Goal: Task Accomplishment & Management: Manage account settings

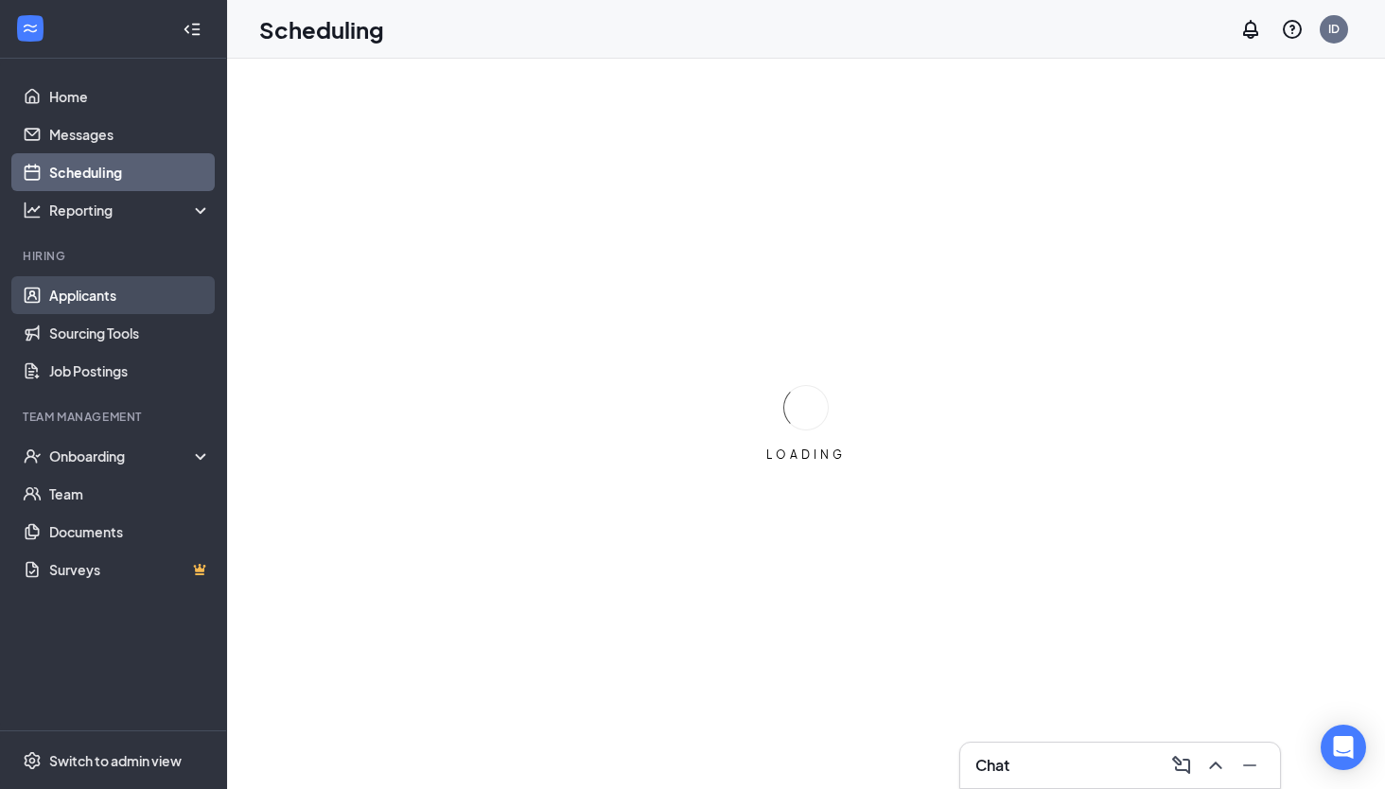
click at [130, 300] on link "Applicants" at bounding box center [130, 295] width 162 height 38
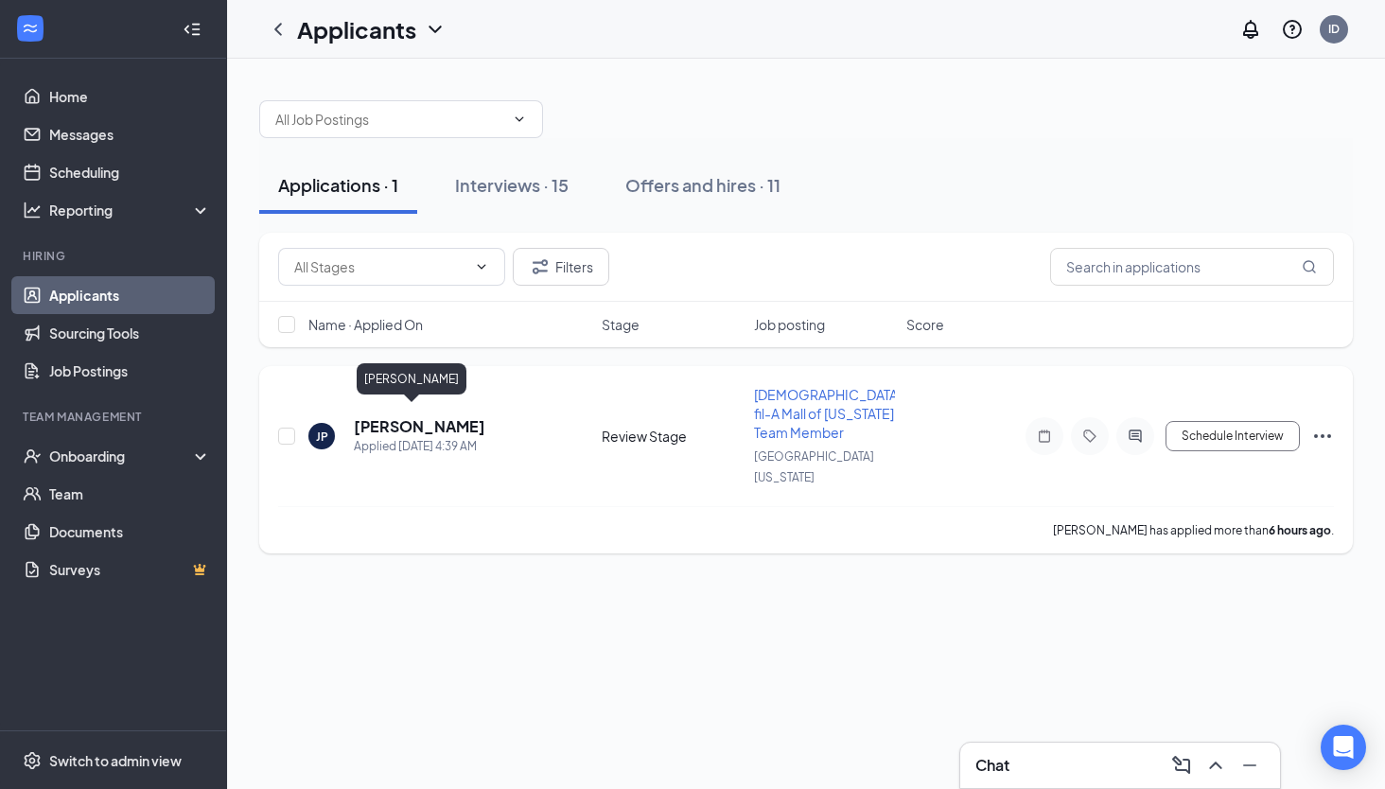
click at [387, 416] on h5 "[PERSON_NAME]" at bounding box center [419, 426] width 131 height 21
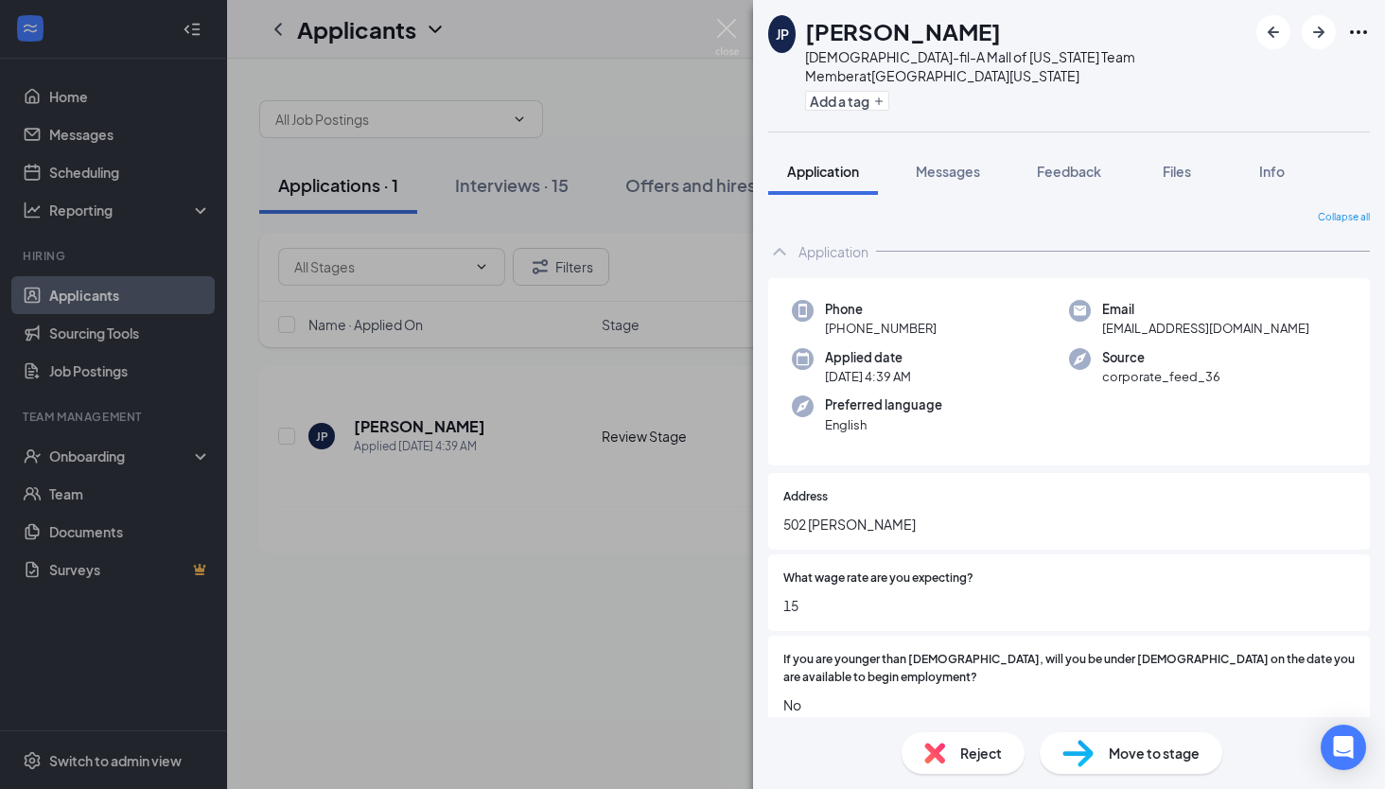
click at [1146, 756] on span "Move to stage" at bounding box center [1154, 753] width 91 height 21
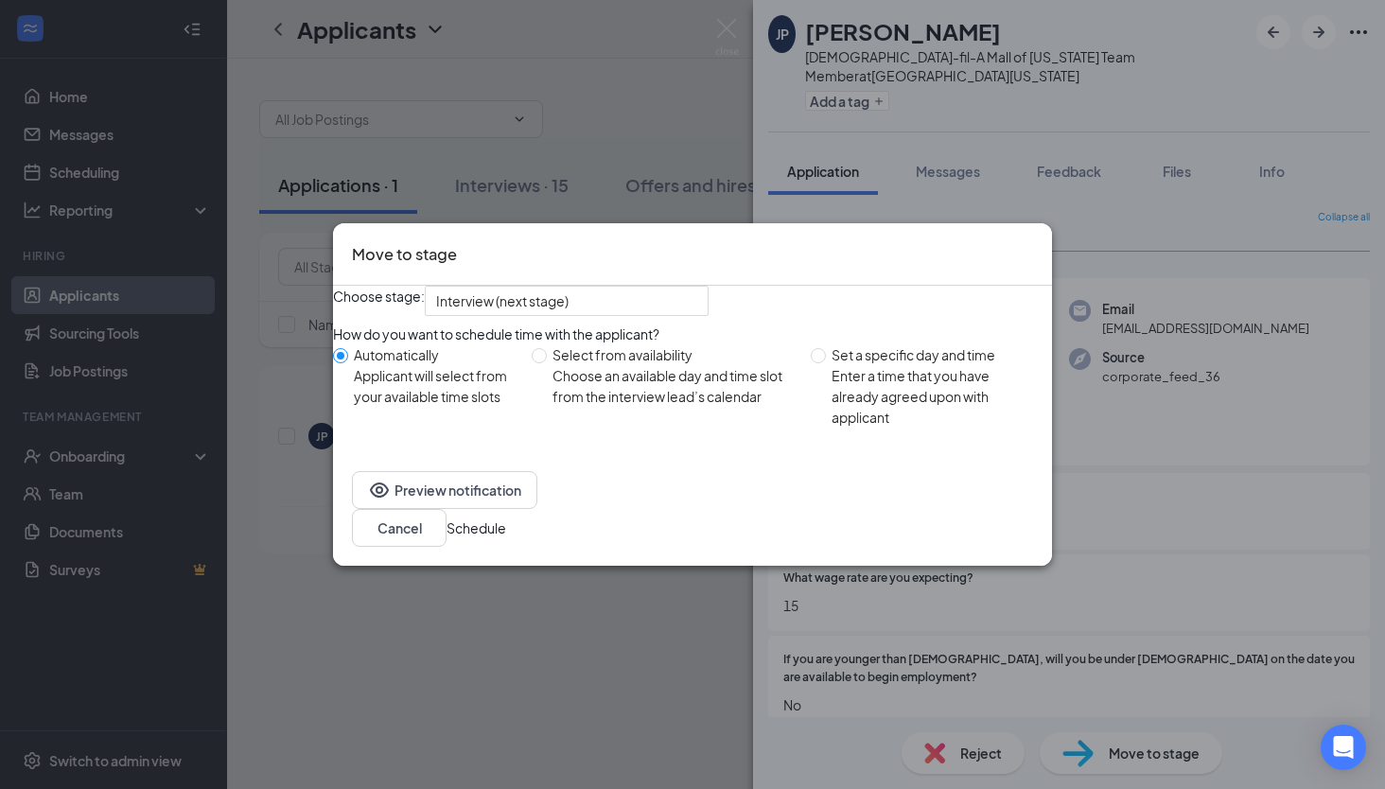
click at [506, 538] on button "Schedule" at bounding box center [476, 527] width 60 height 21
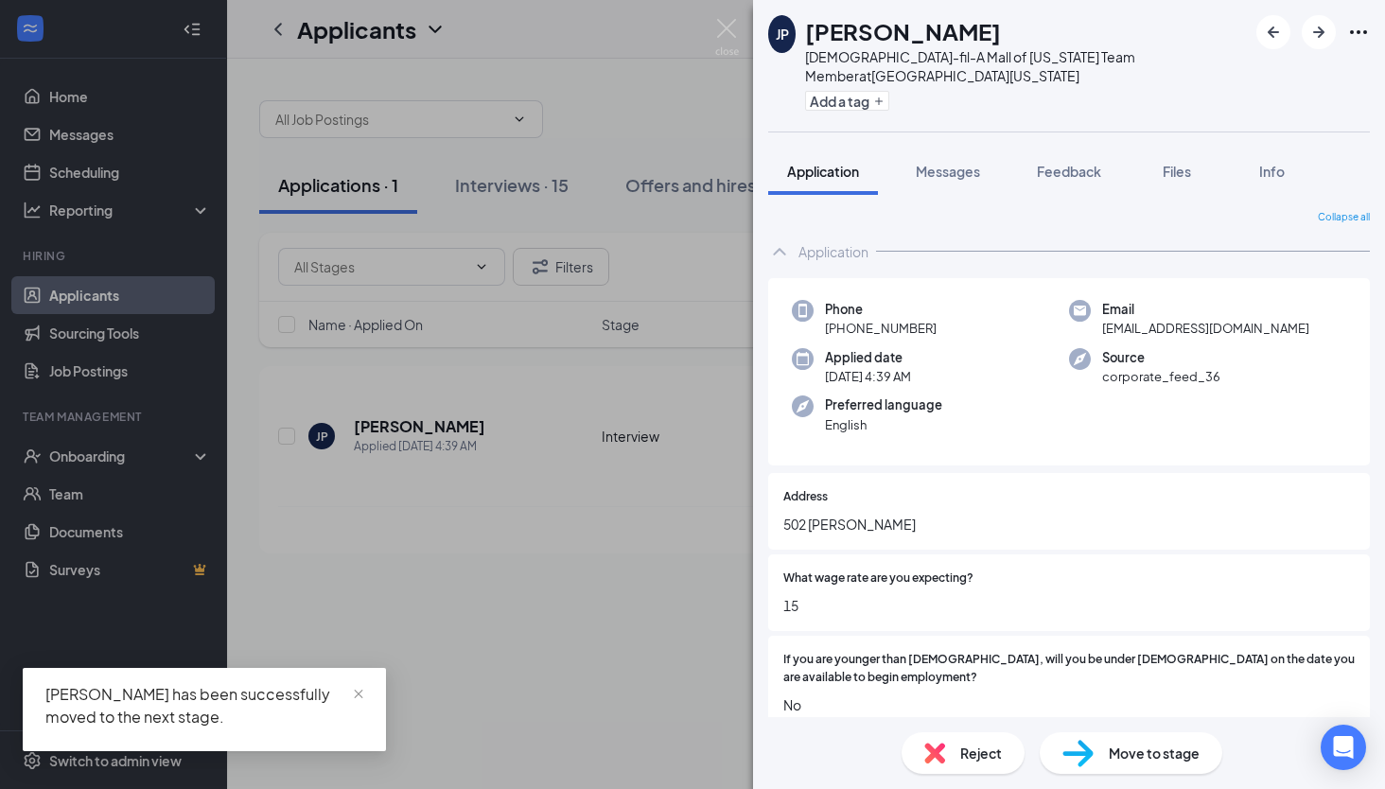
click at [596, 634] on div "JP Jaida Polk Chick-fil-A Mall of Louisiana Team Member at Mall of Louisiana Ad…" at bounding box center [692, 394] width 1385 height 789
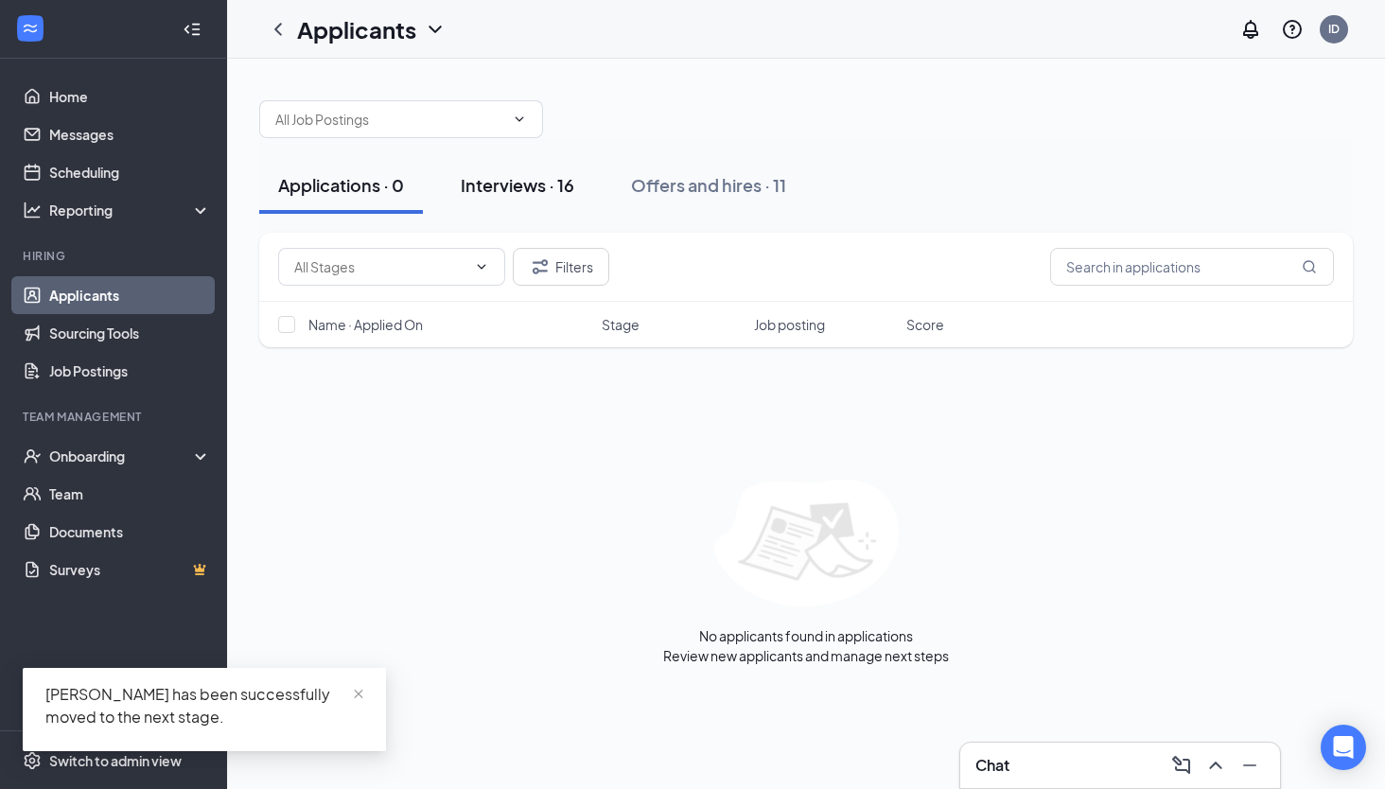
click at [526, 186] on div "Interviews · 16" at bounding box center [518, 185] width 114 height 24
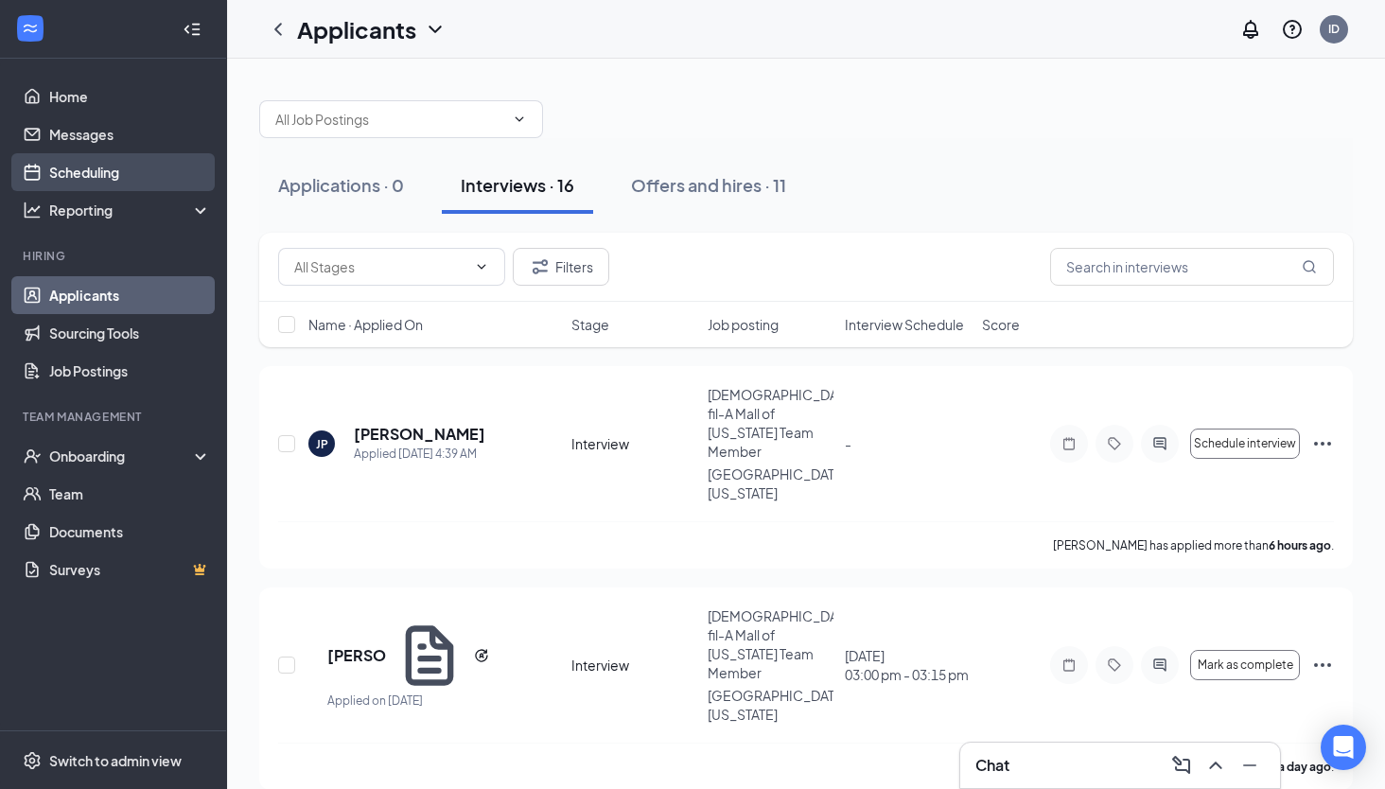
click at [131, 166] on link "Scheduling" at bounding box center [130, 172] width 162 height 38
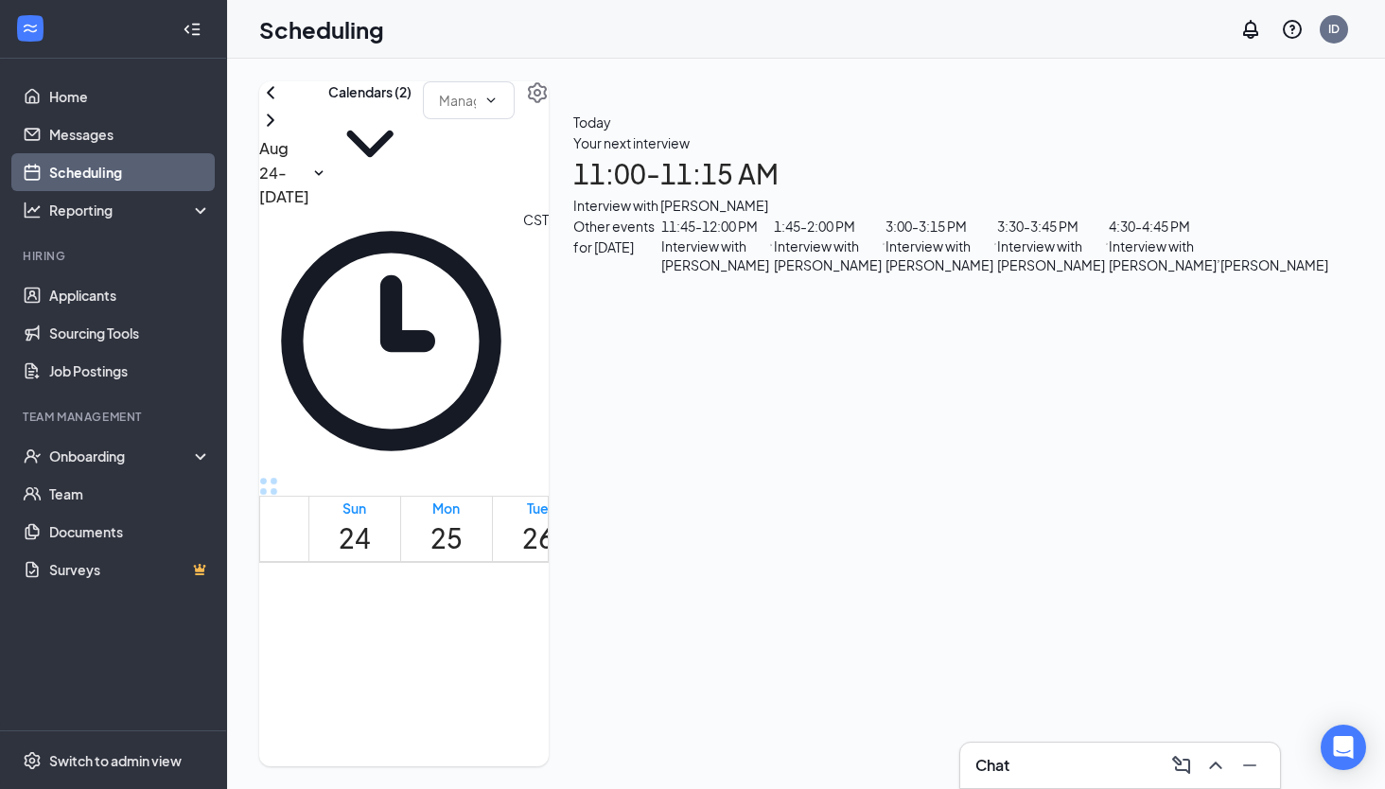
scroll to position [1113, 0]
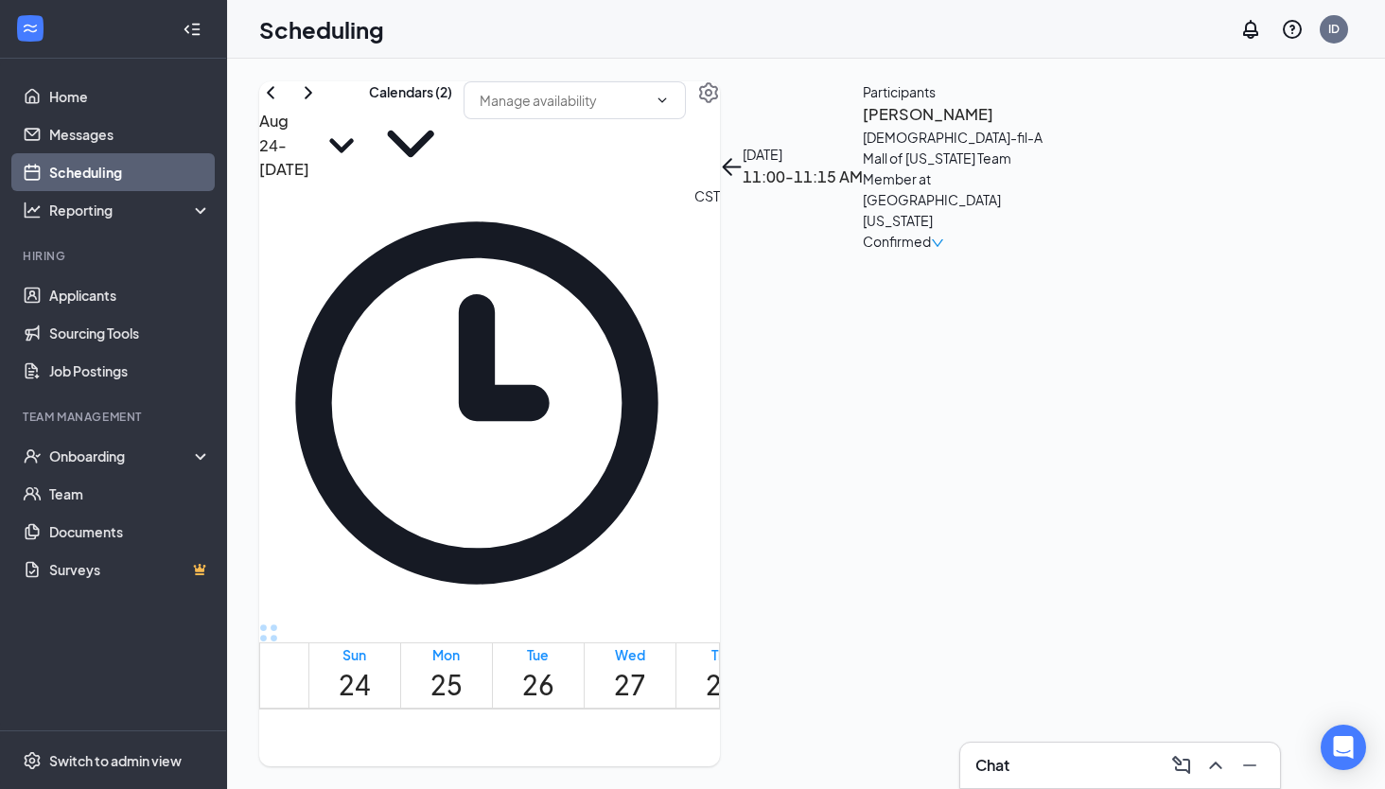
click at [1050, 127] on h3 "[PERSON_NAME]" at bounding box center [962, 114] width 199 height 25
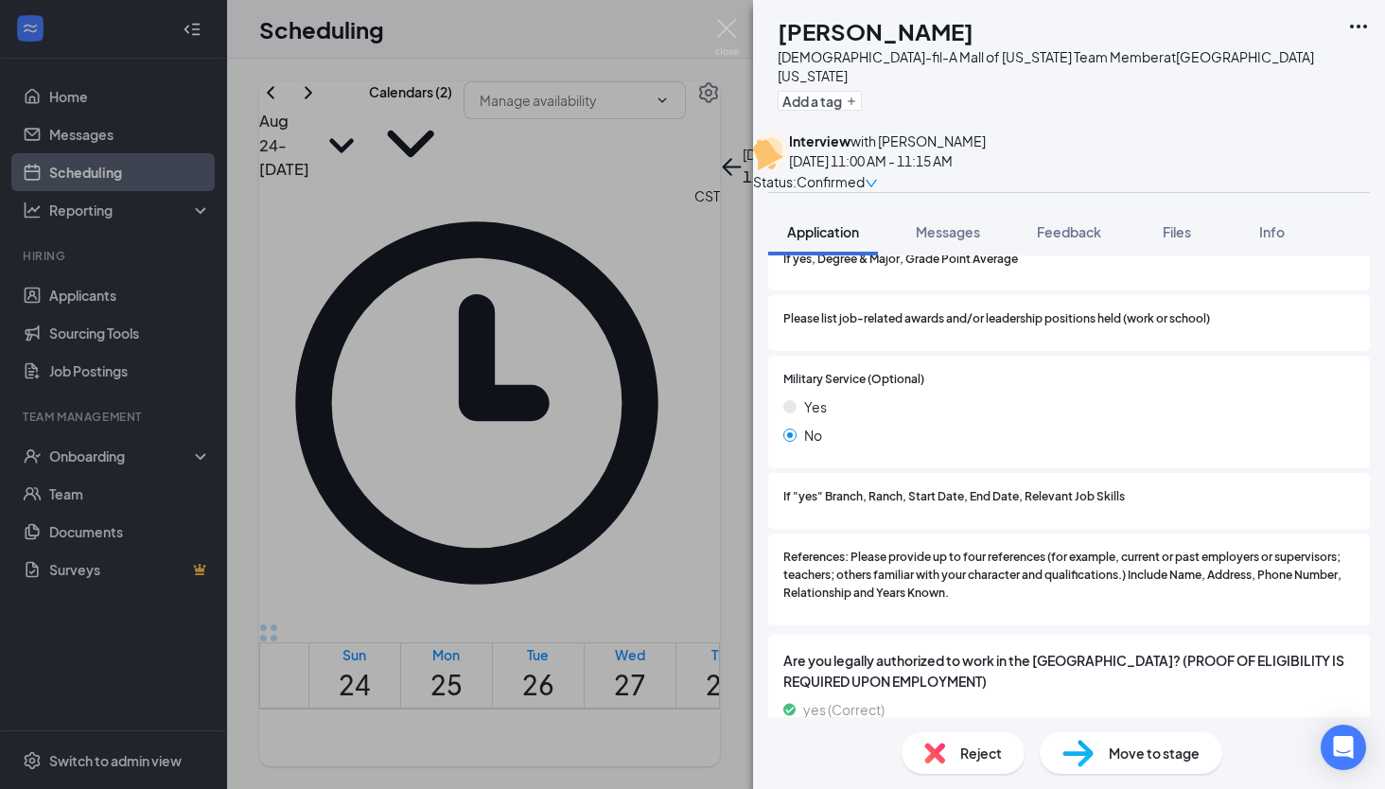
scroll to position [2266, 0]
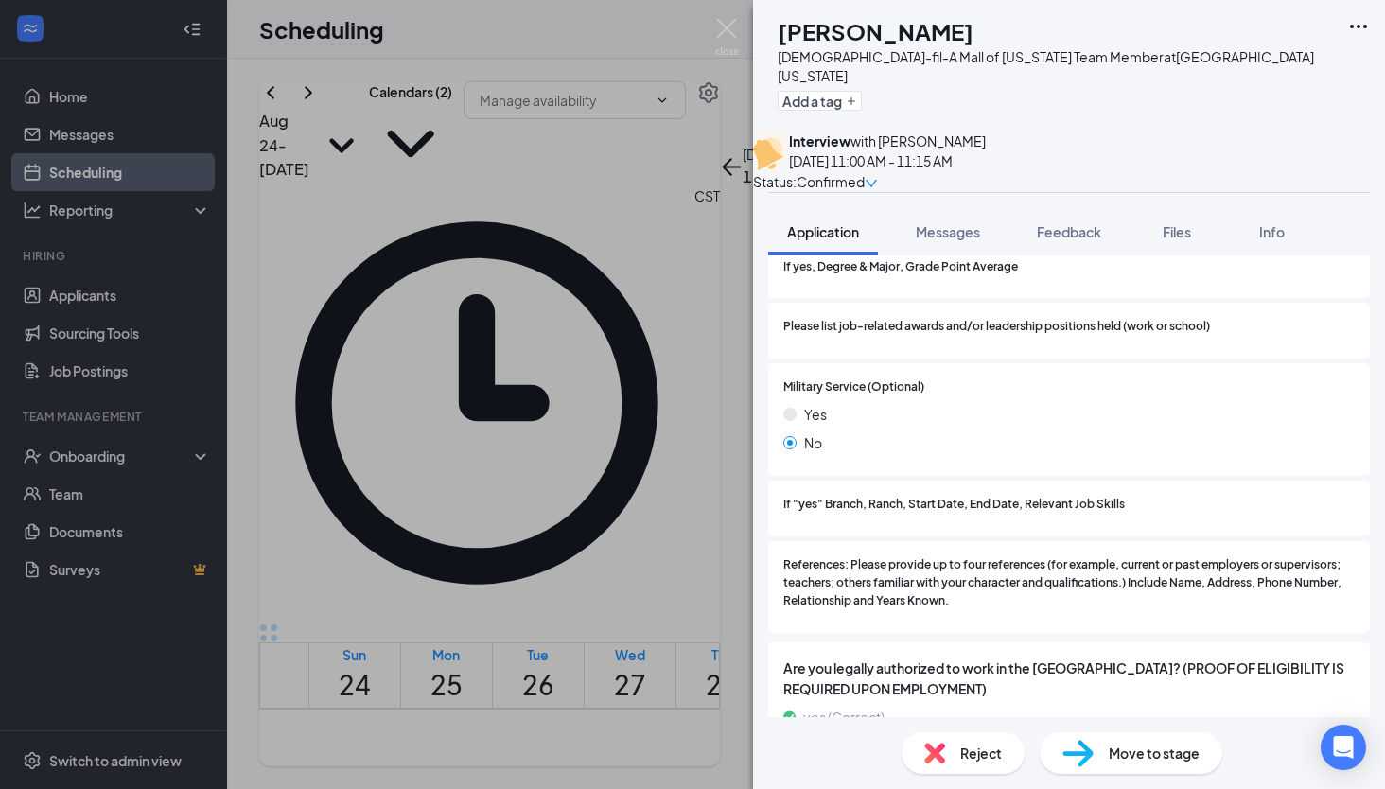
click at [695, 384] on div "KD Khadijah Dillon Chick-fil-A Mall of Louisiana Team Member at Mall of Louisia…" at bounding box center [692, 394] width 1385 height 789
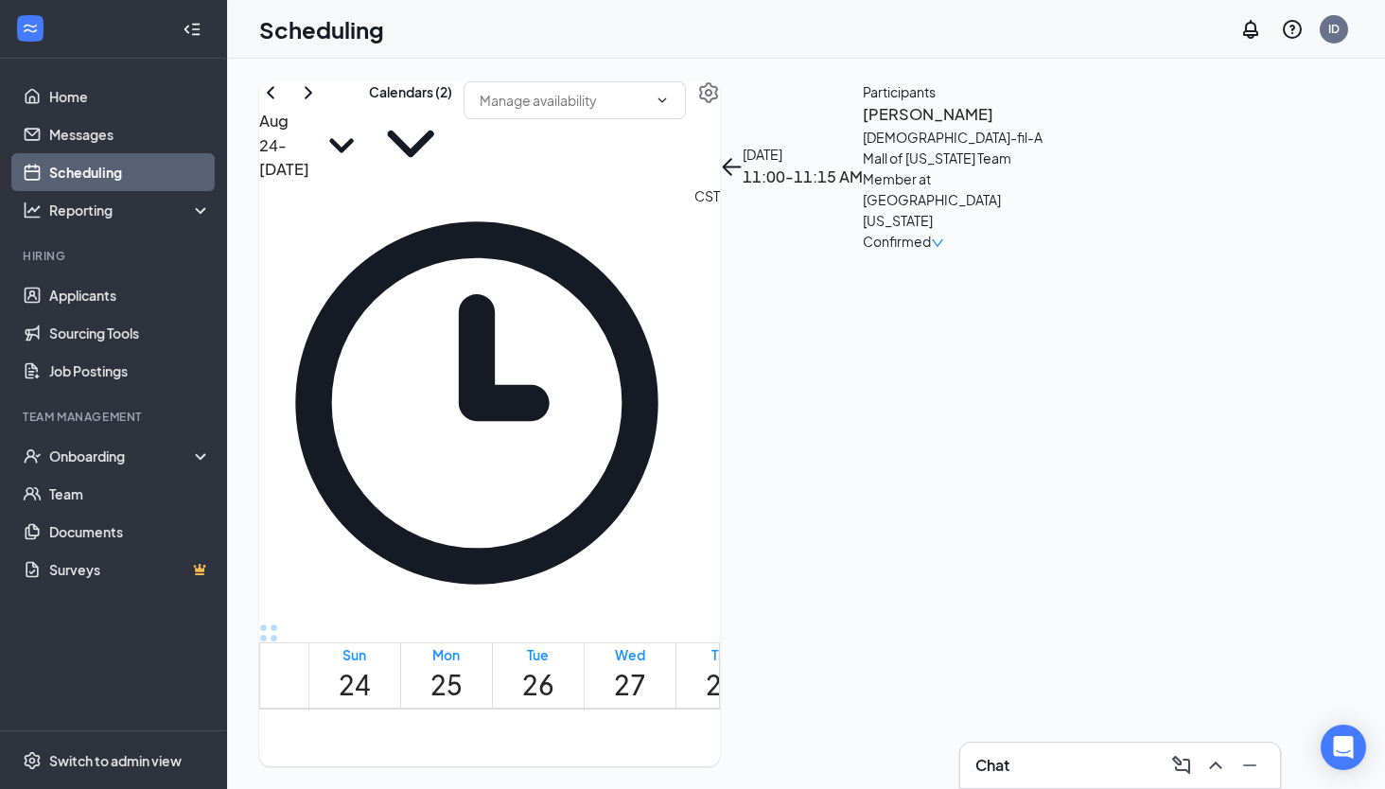
scroll to position [1482, 0]
click at [1061, 127] on h3 "[PERSON_NAME]" at bounding box center [962, 114] width 199 height 25
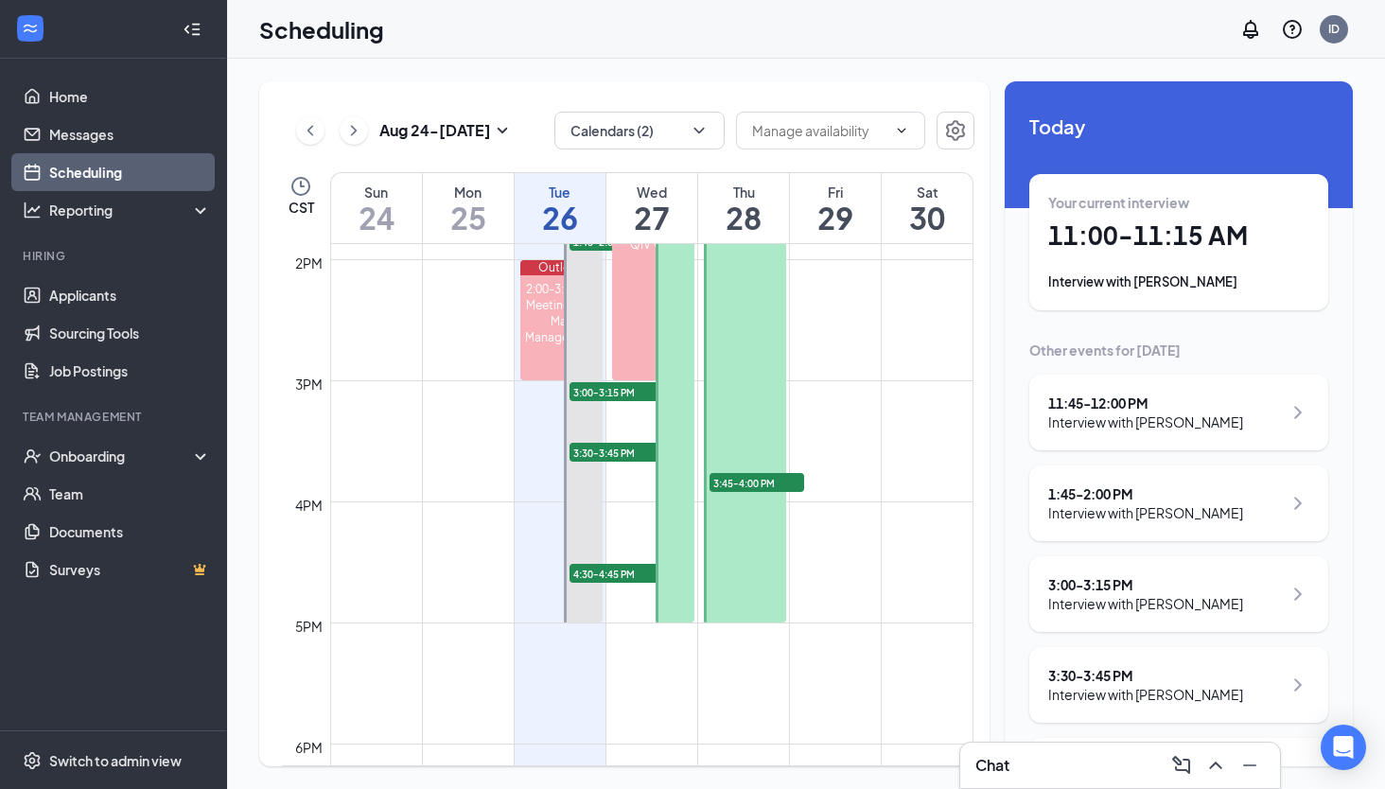
scroll to position [1456, 0]
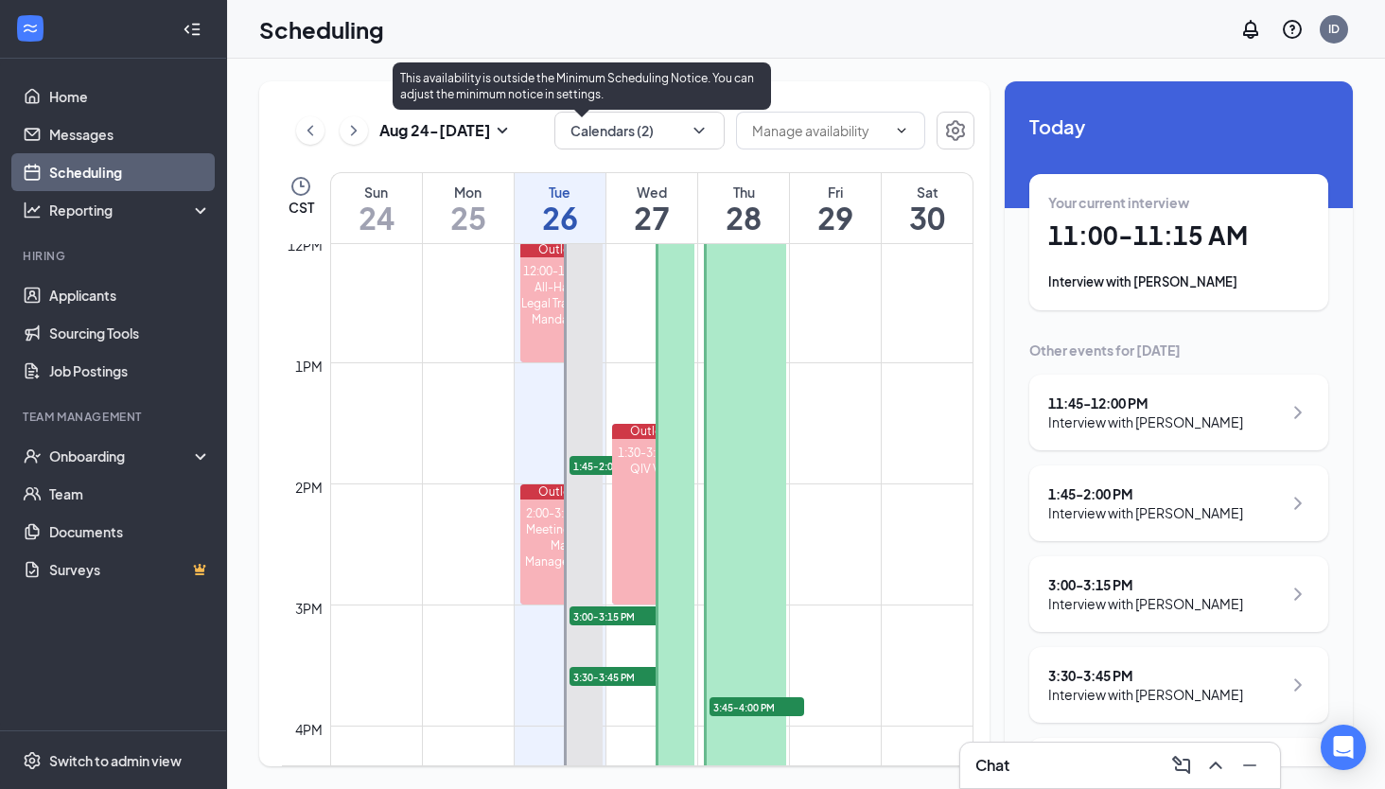
click at [596, 466] on span "1:45-2:00 PM" at bounding box center [616, 465] width 95 height 19
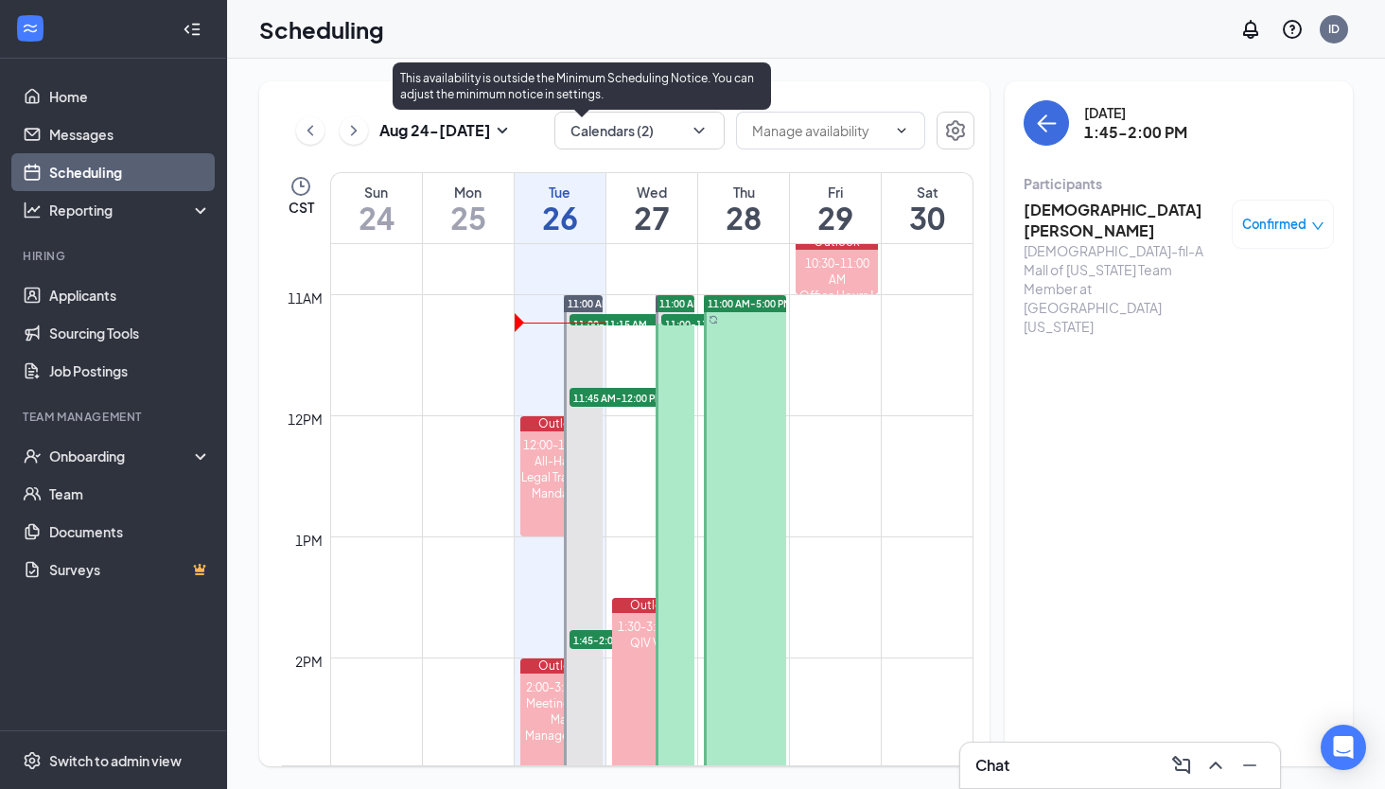
scroll to position [1220, 0]
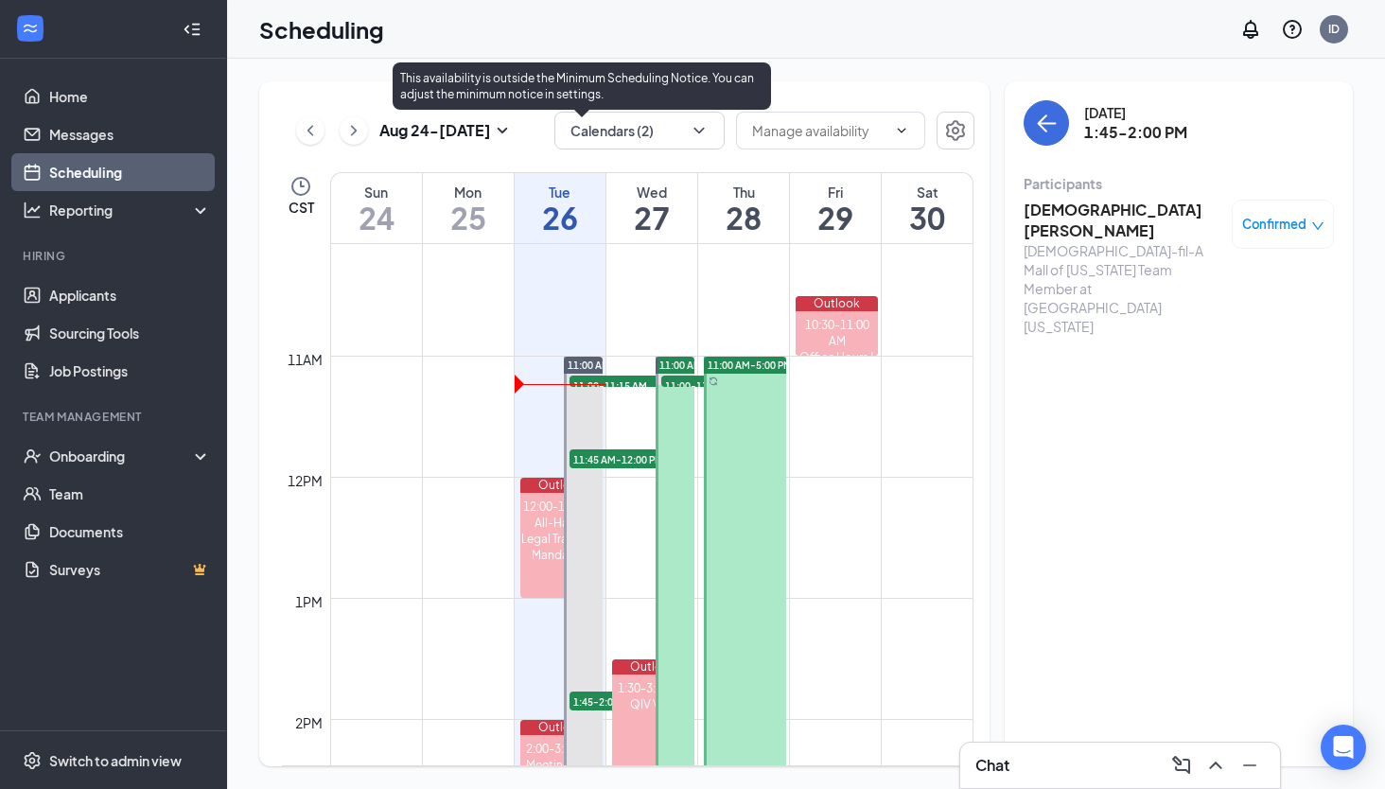
click at [619, 384] on span "11:00-11:15 AM" at bounding box center [616, 385] width 95 height 19
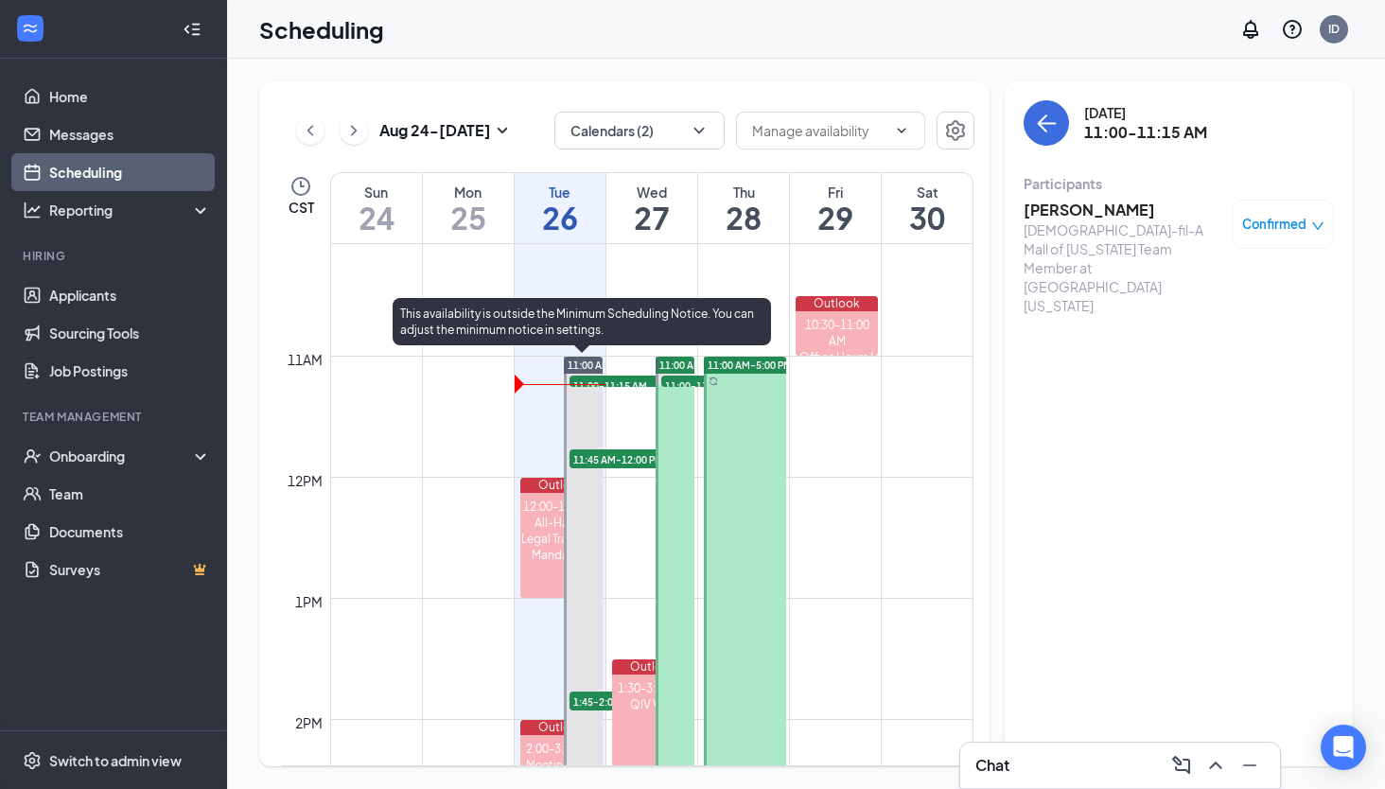
click at [635, 463] on span "11:45 AM-12:00 PM" at bounding box center [616, 458] width 95 height 19
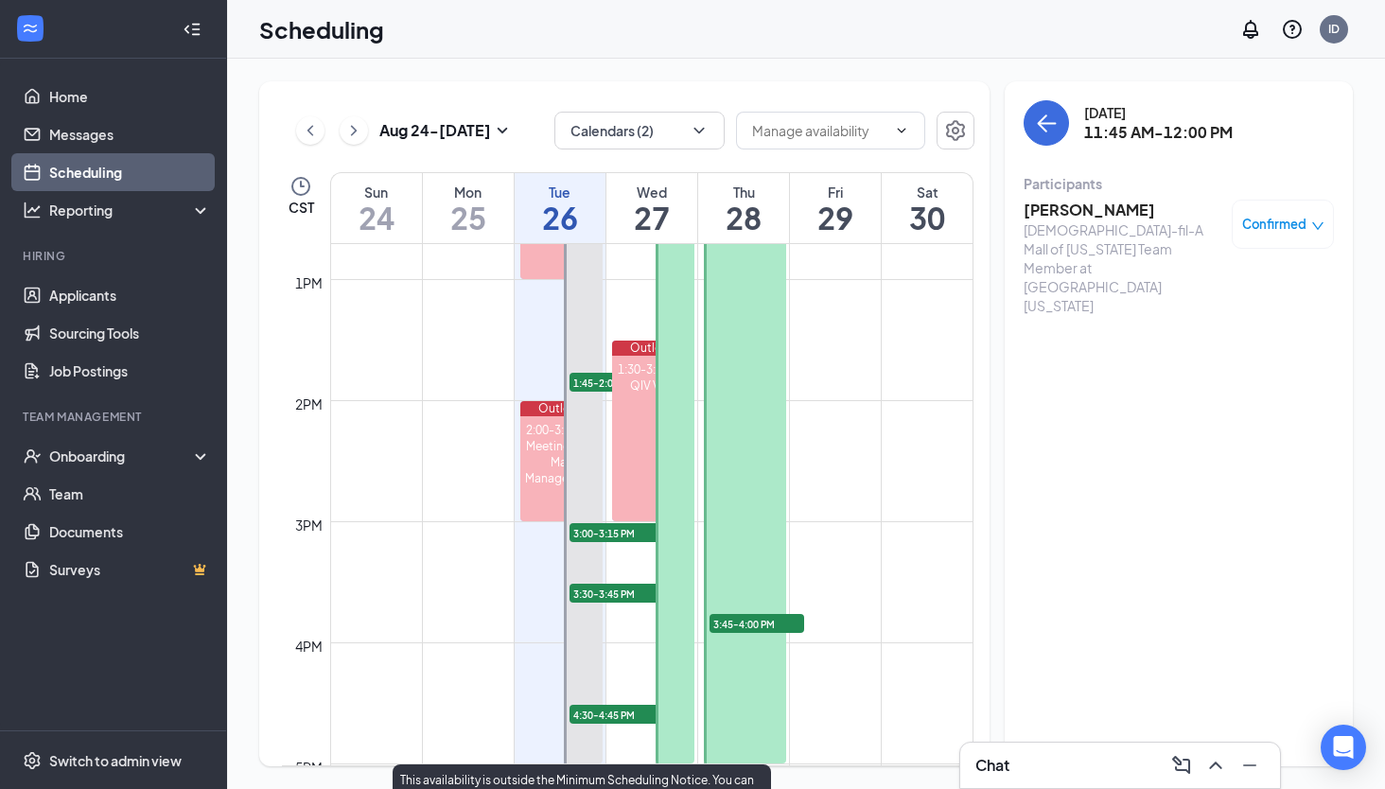
scroll to position [1220, 0]
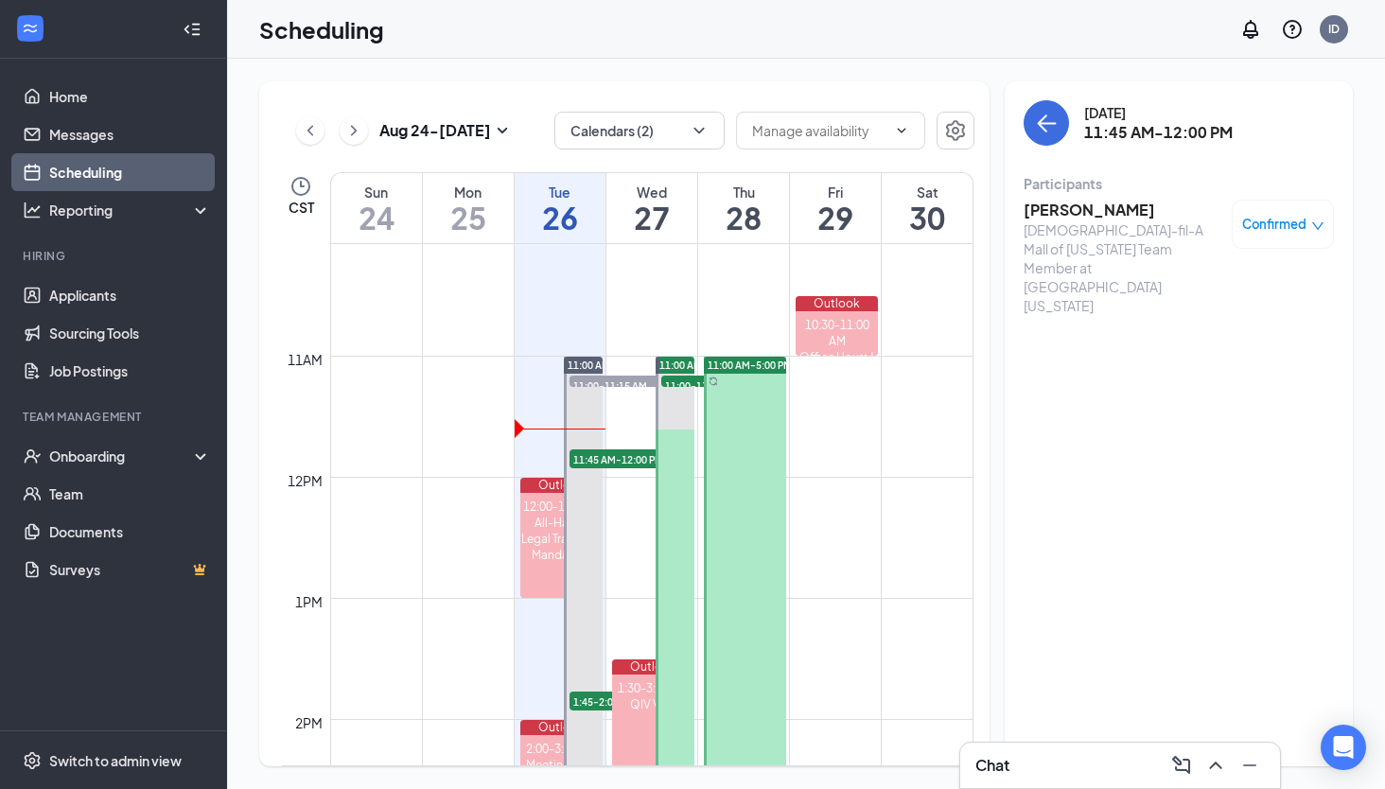
click at [1087, 207] on h3 "[PERSON_NAME]" at bounding box center [1123, 210] width 199 height 21
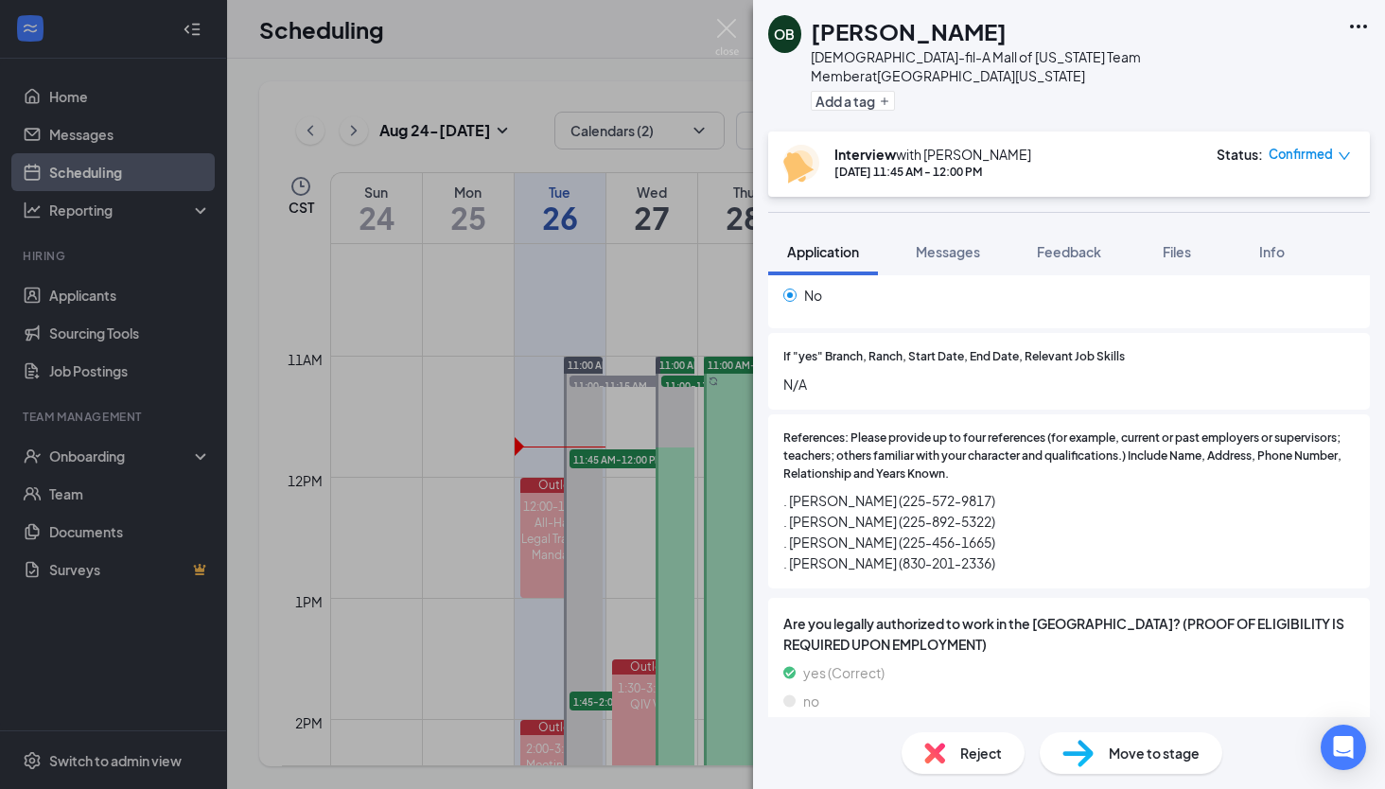
scroll to position [2579, 0]
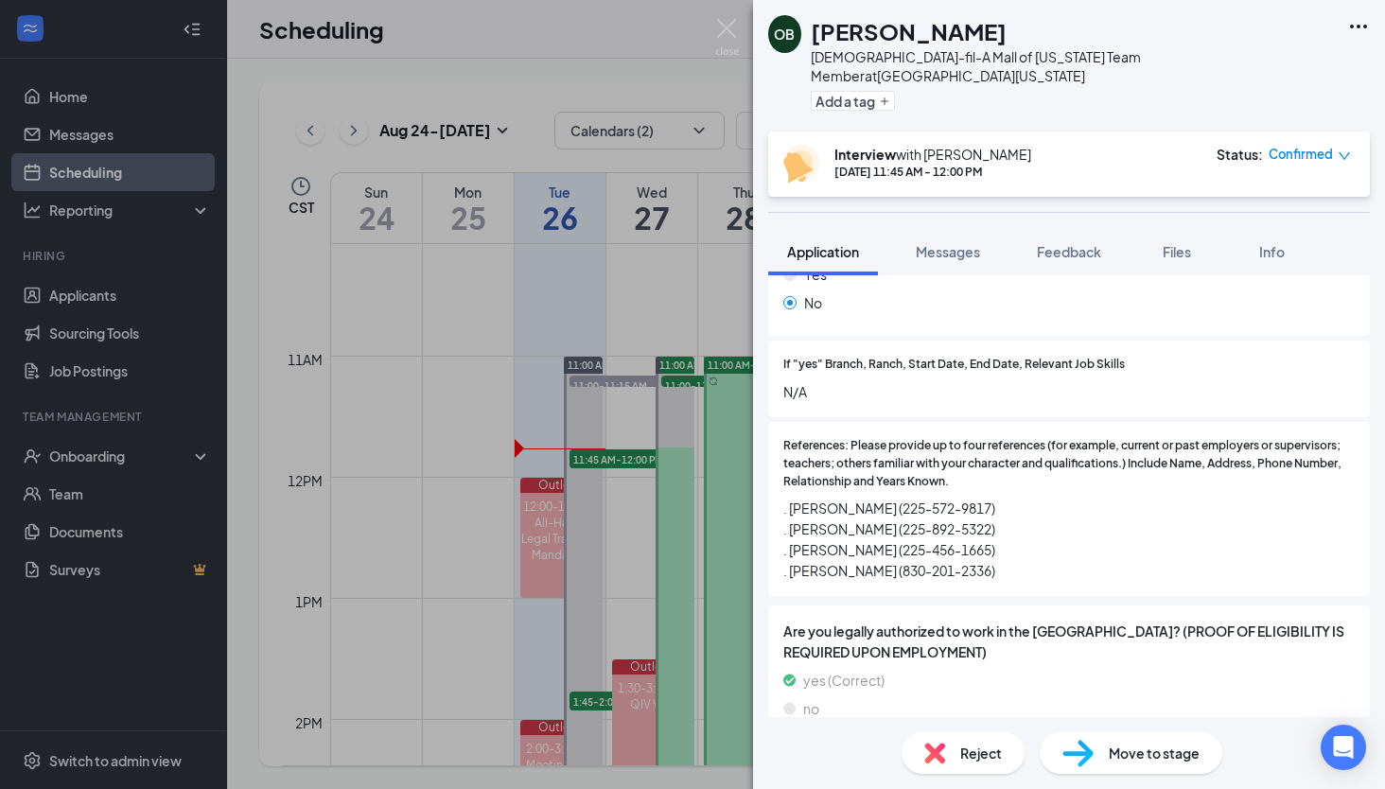
click at [644, 323] on div "OB [PERSON_NAME][DEMOGRAPHIC_DATA]-fil-A Mall of [US_STATE] Team Member at [GEO…" at bounding box center [692, 394] width 1385 height 789
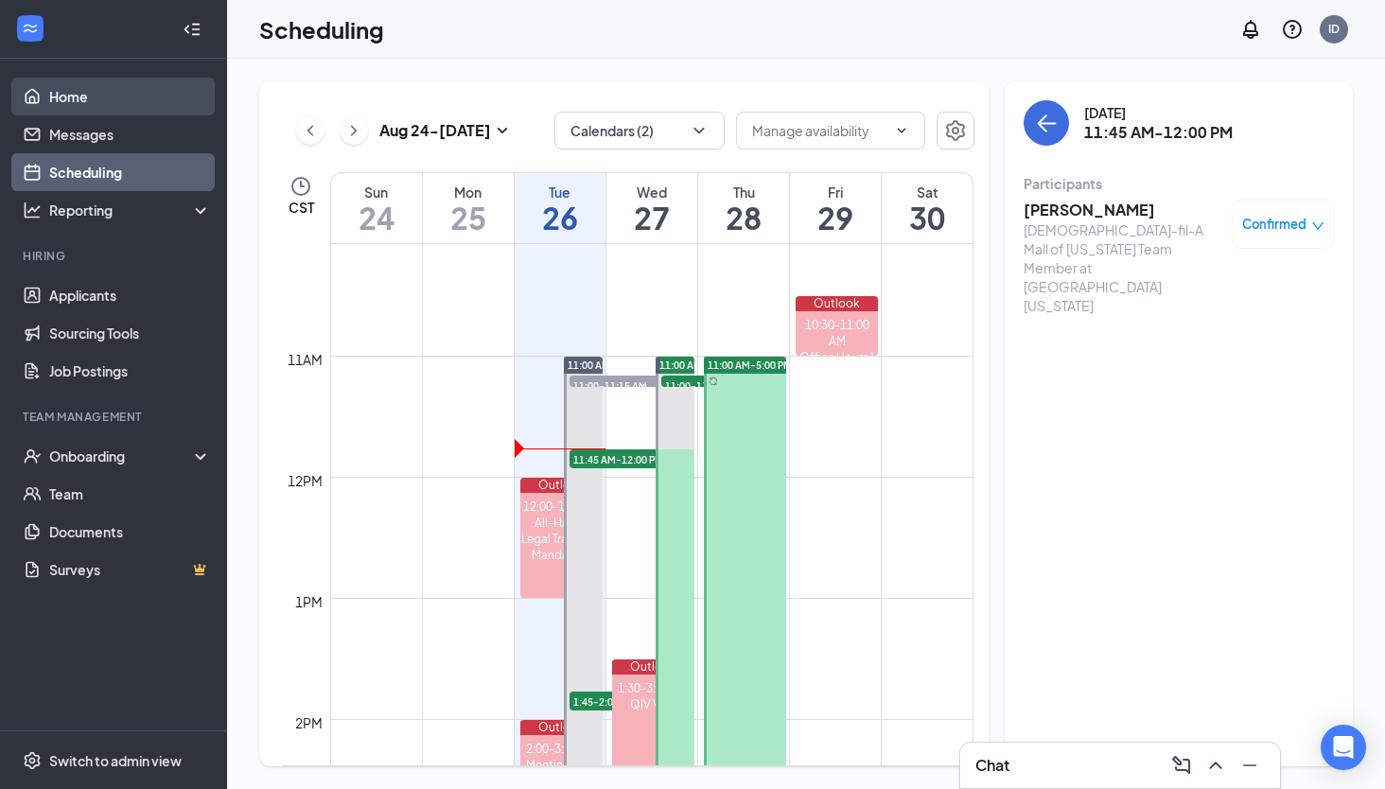
click at [86, 96] on link "Home" at bounding box center [130, 97] width 162 height 38
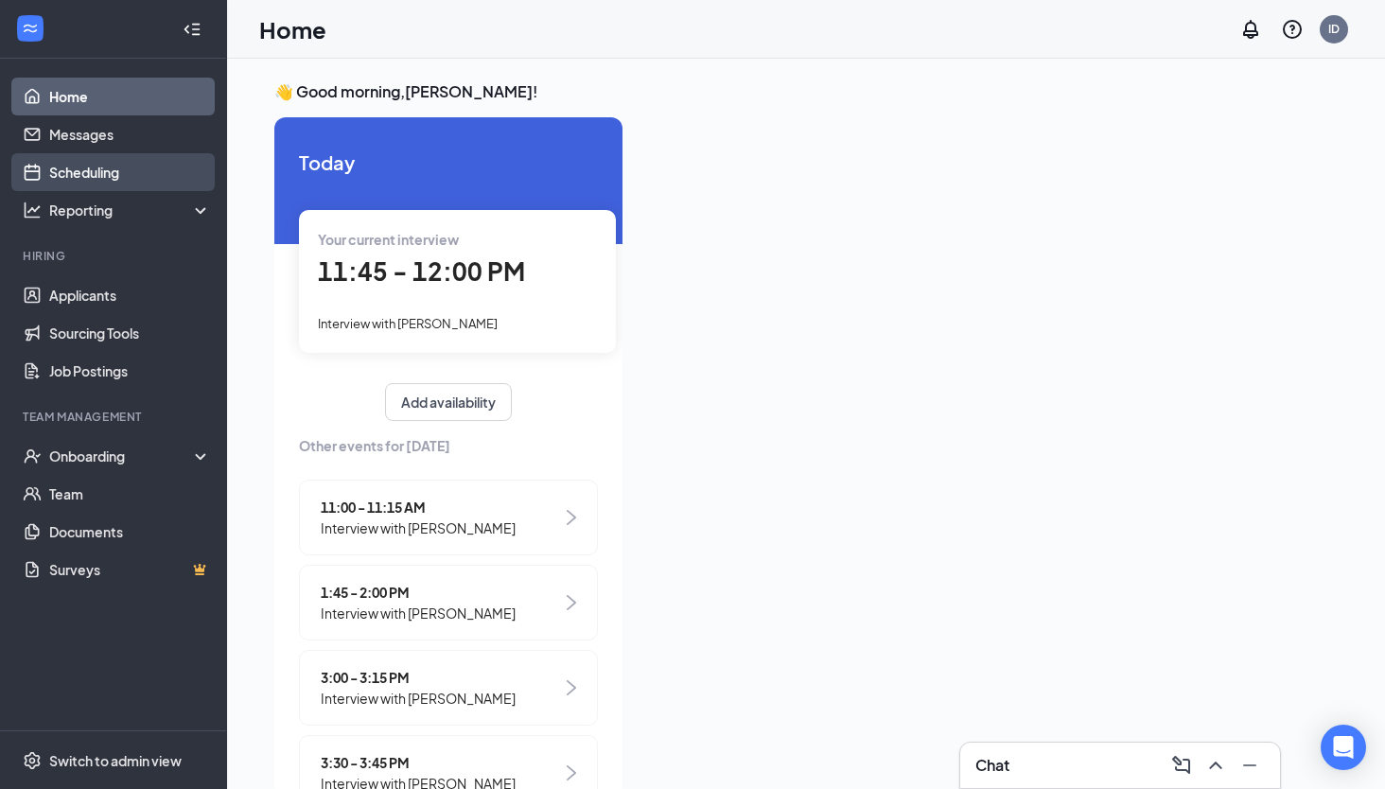
click at [118, 170] on link "Scheduling" at bounding box center [130, 172] width 162 height 38
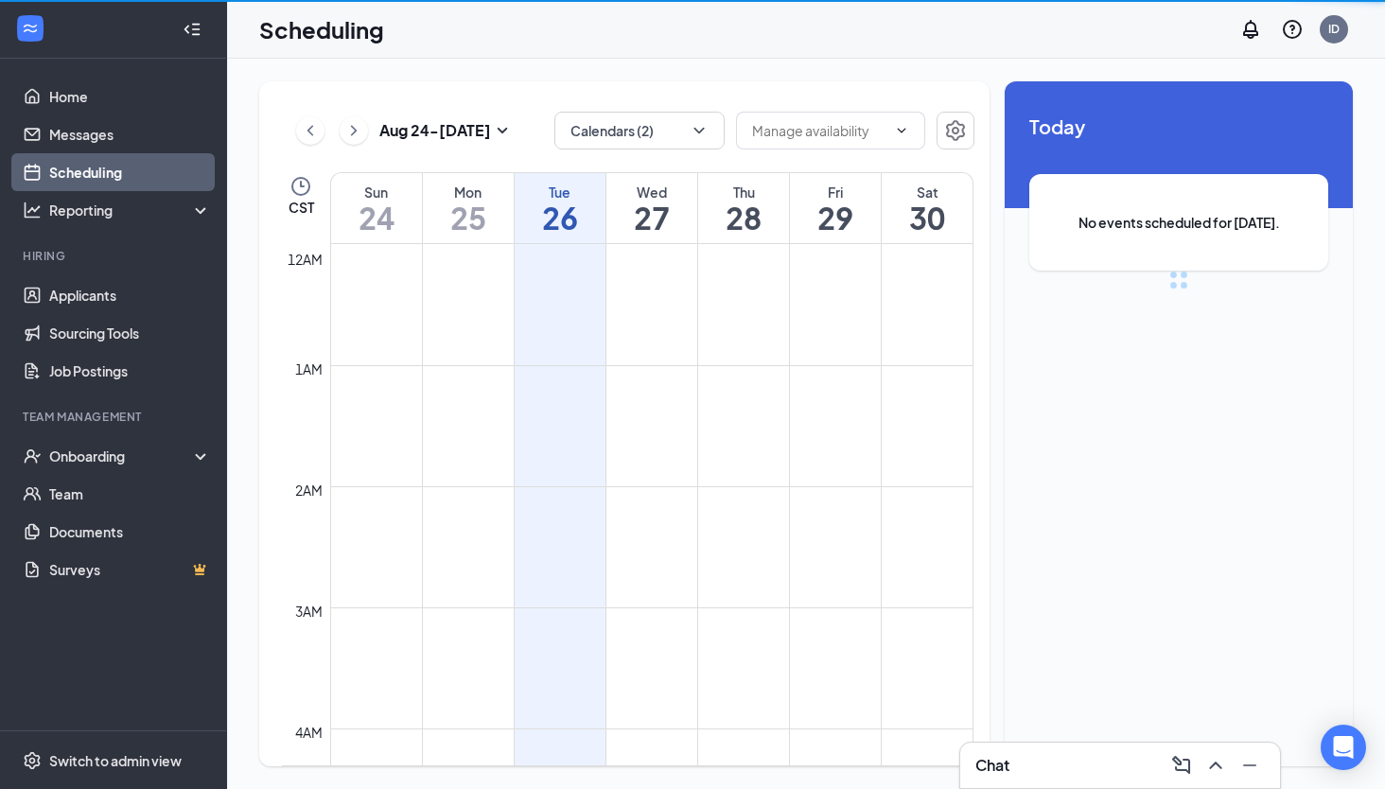
scroll to position [930, 0]
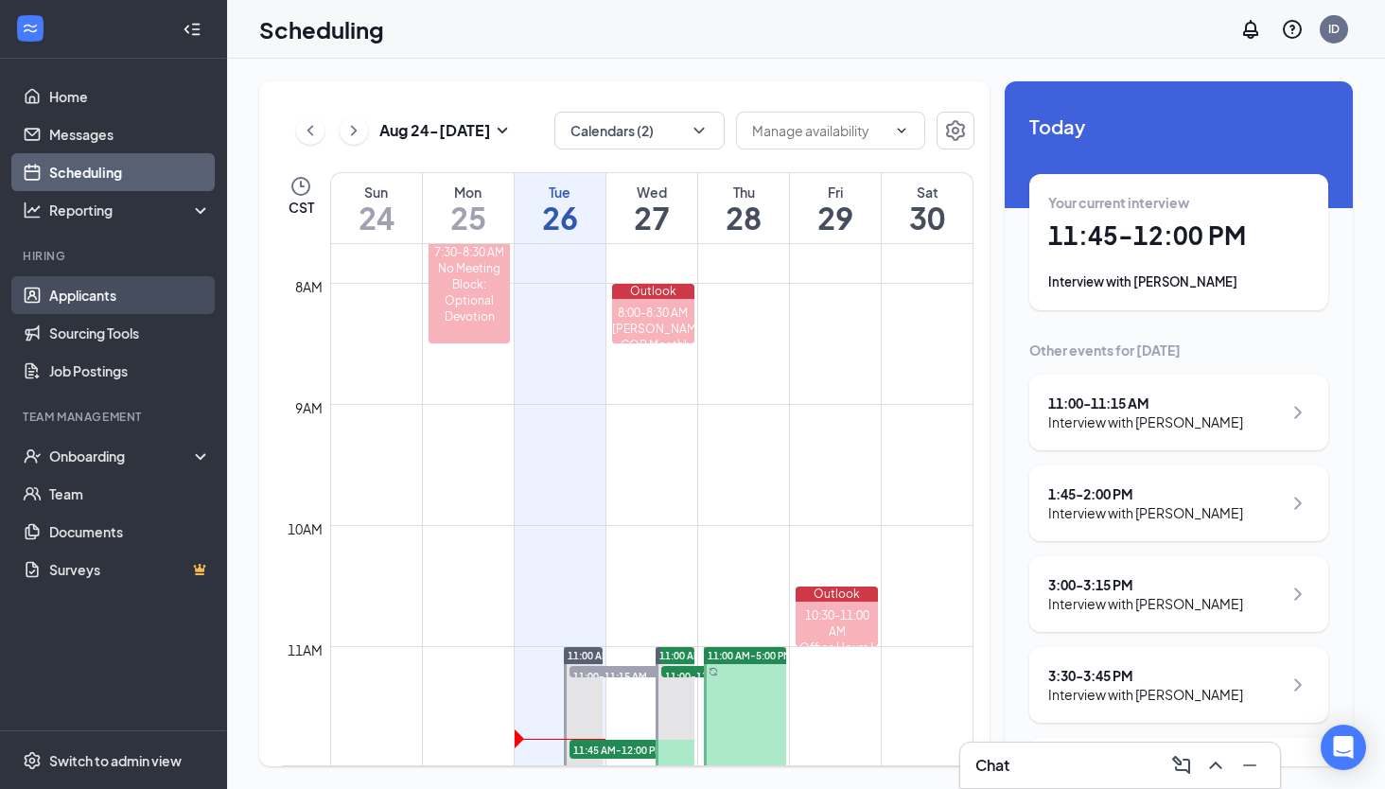
click at [114, 301] on link "Applicants" at bounding box center [130, 295] width 162 height 38
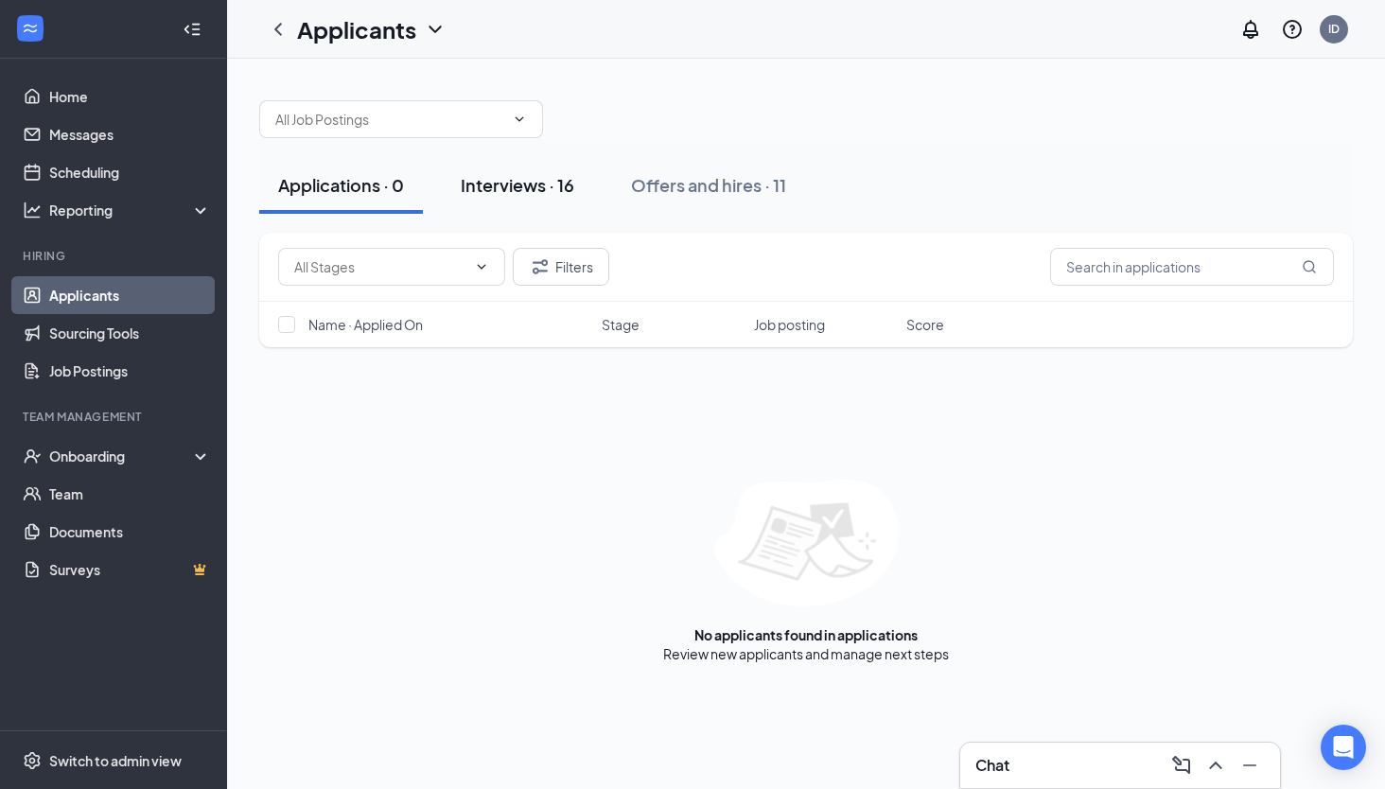
click at [530, 186] on div "Interviews · 16" at bounding box center [518, 185] width 114 height 24
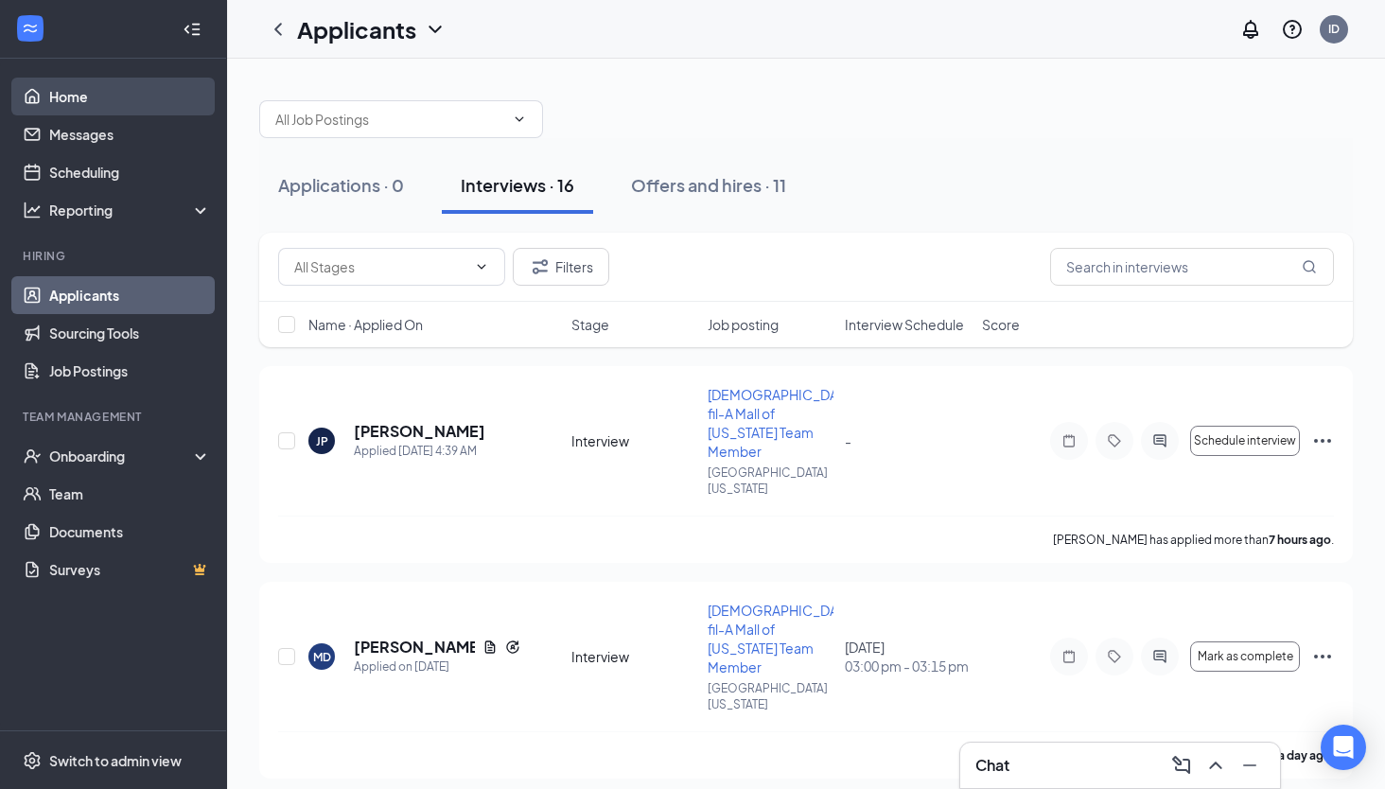
click at [149, 101] on link "Home" at bounding box center [130, 97] width 162 height 38
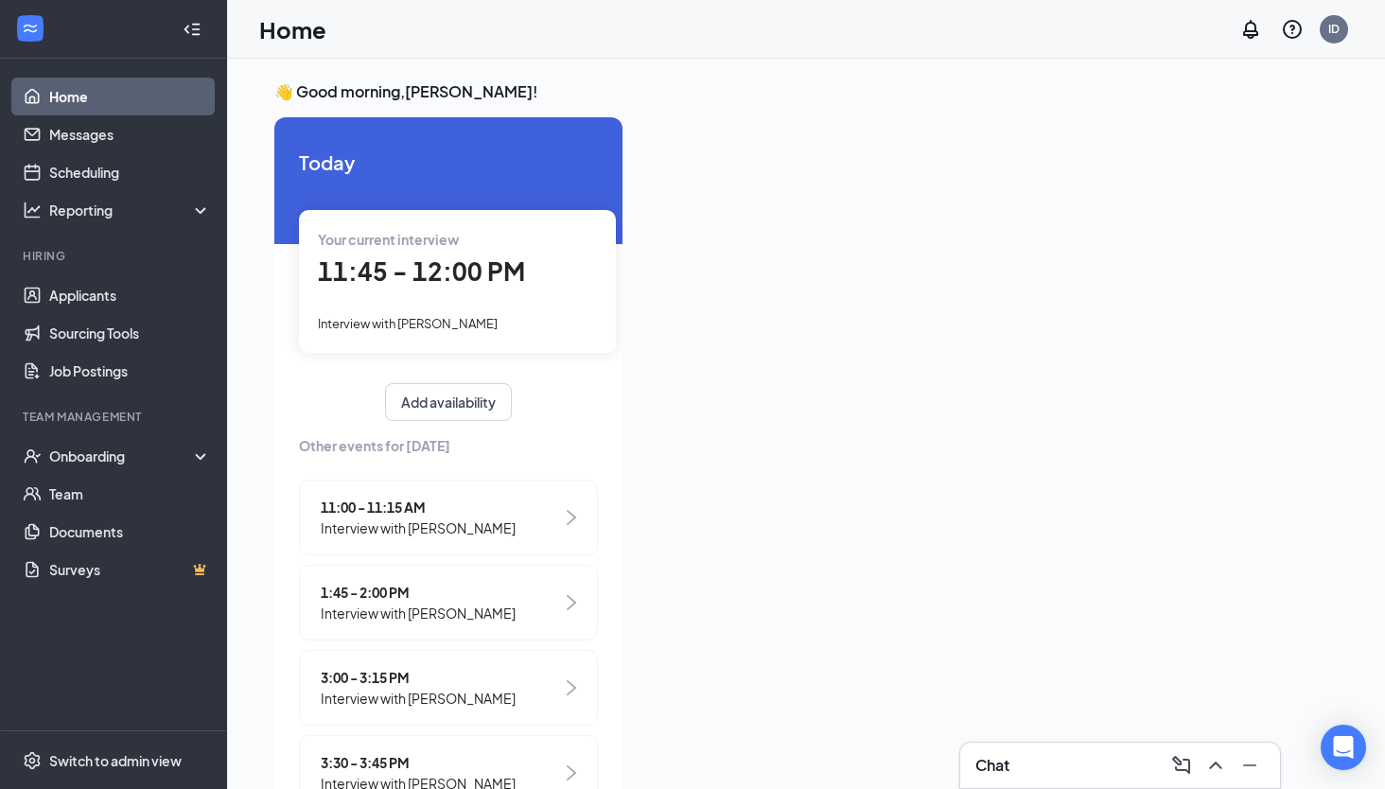
click at [410, 306] on div "Your current interview 11:45 - 12:00 PM Interview with [PERSON_NAME]" at bounding box center [457, 281] width 317 height 142
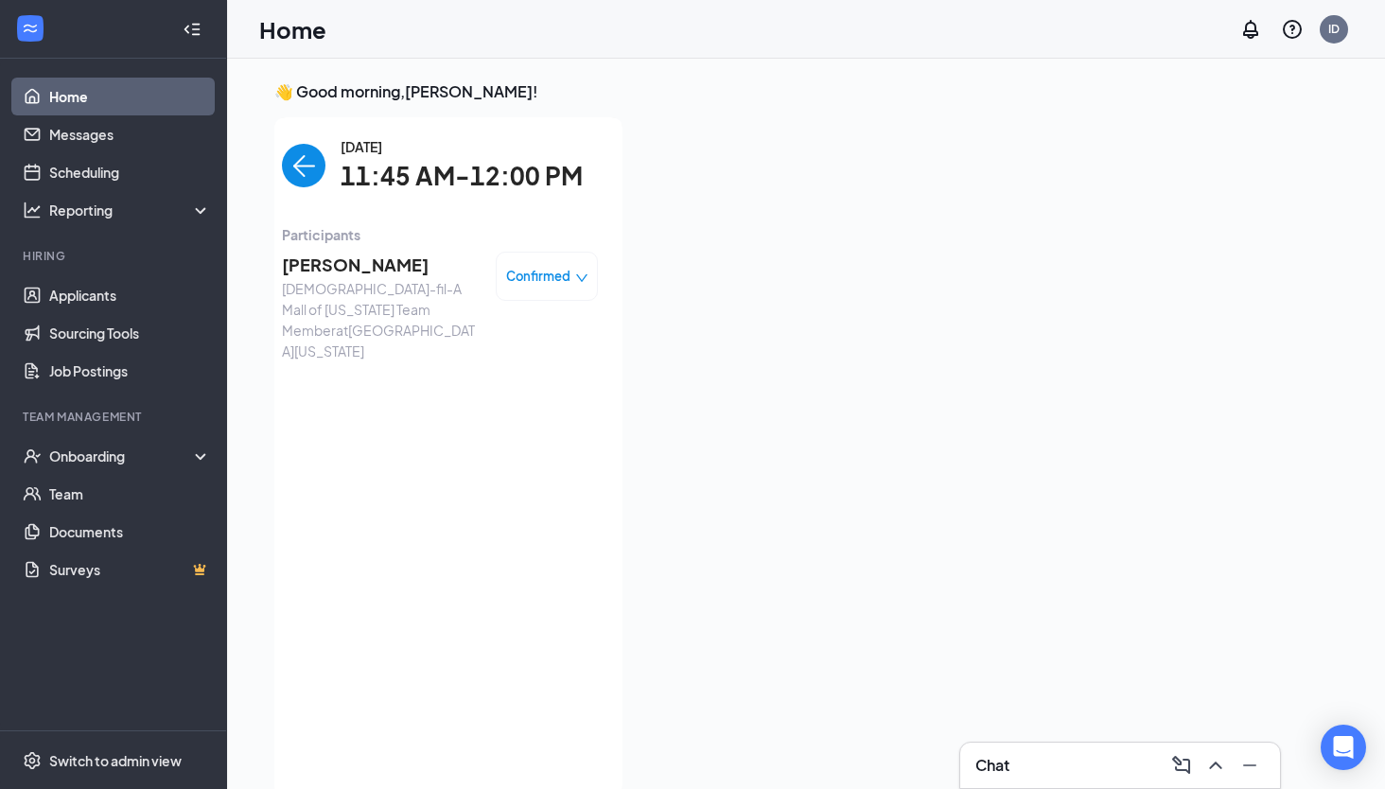
scroll to position [8, 0]
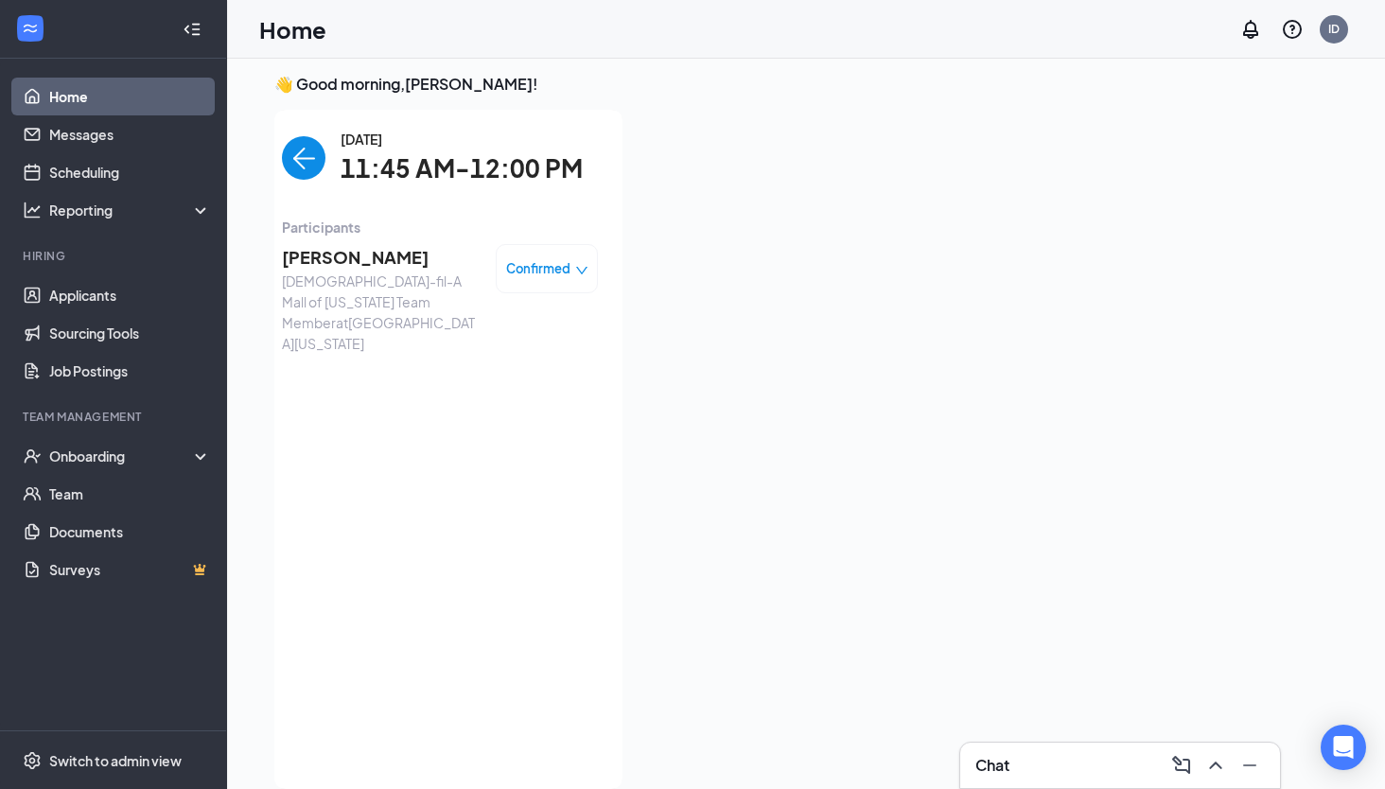
click at [306, 157] on img "back-button" at bounding box center [304, 158] width 44 height 44
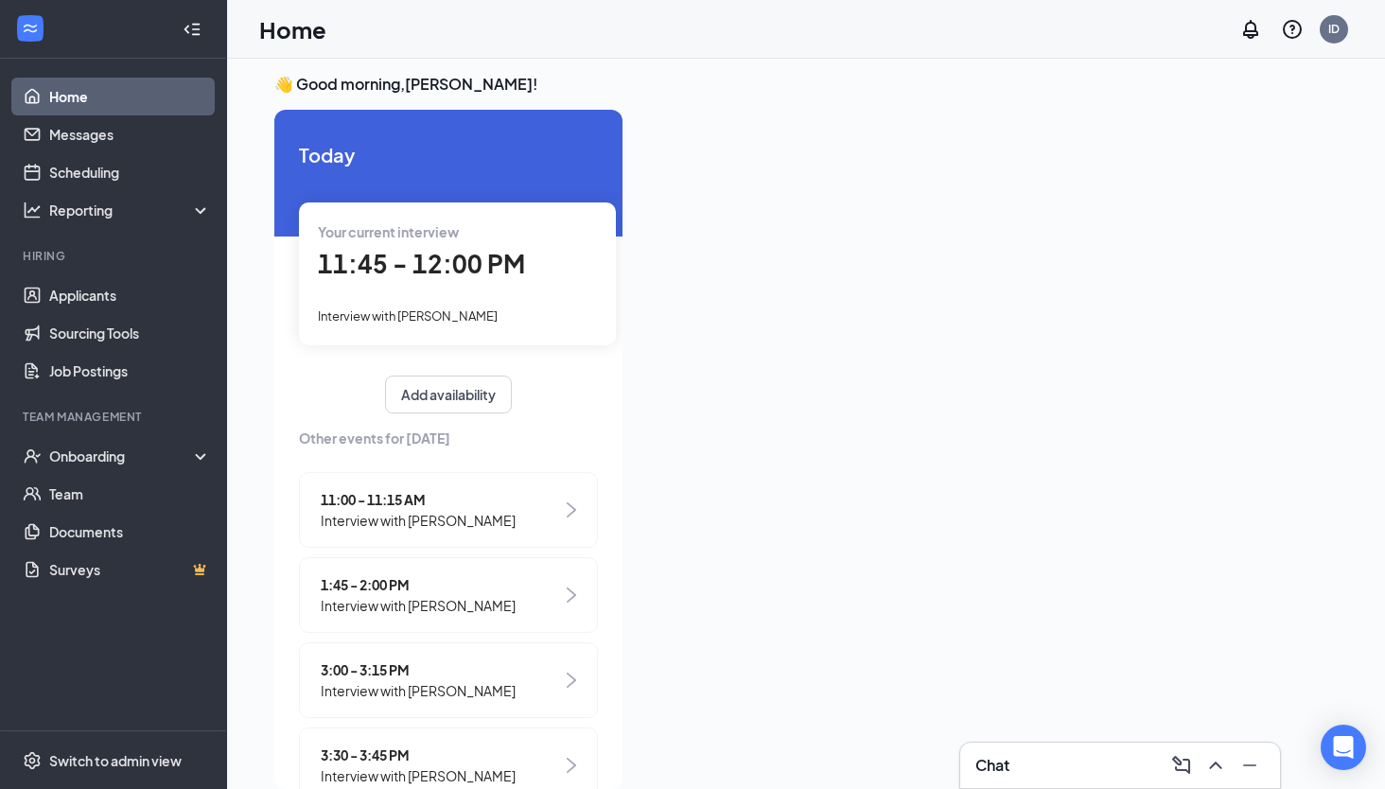
click at [452, 500] on span "11:00 - 11:15 AM" at bounding box center [418, 499] width 195 height 21
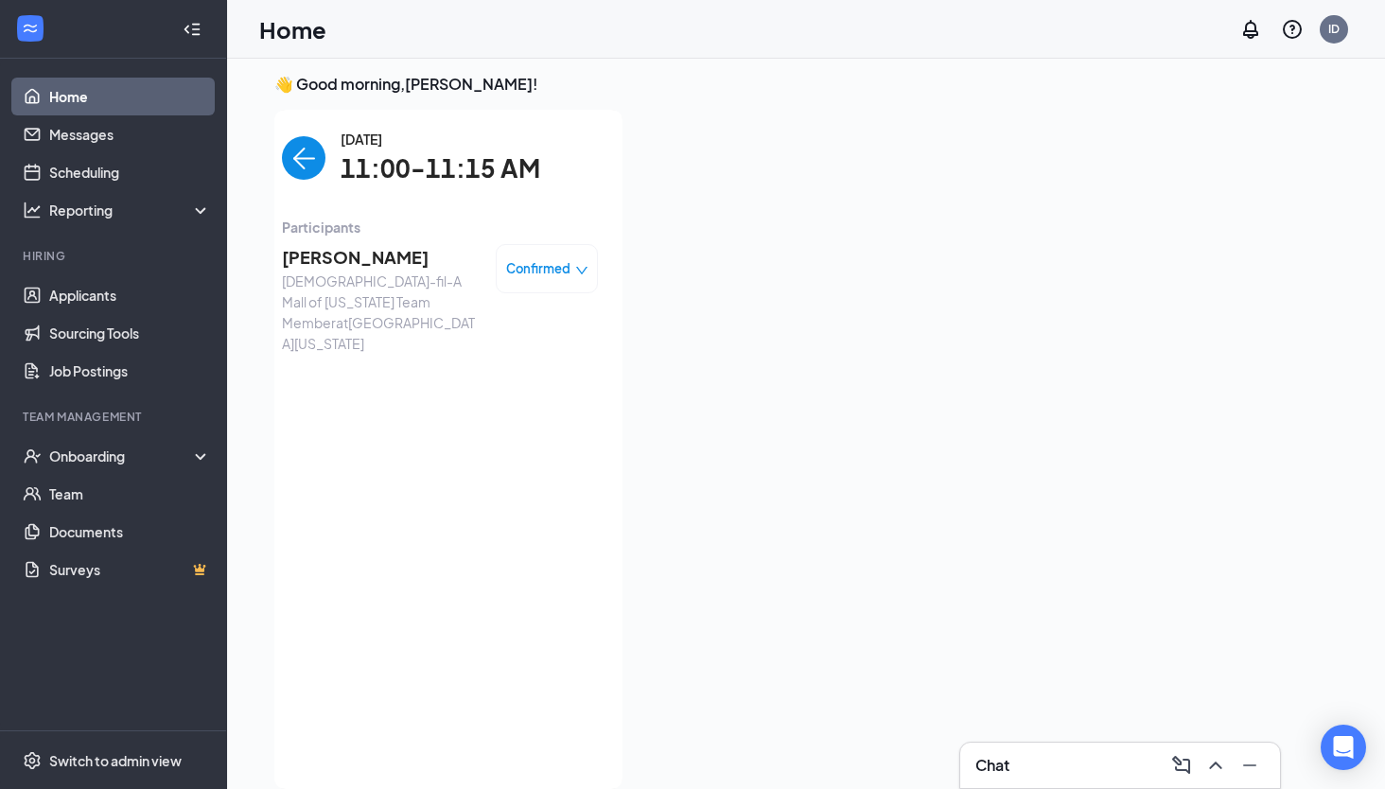
click at [551, 269] on span "Confirmed" at bounding box center [538, 268] width 64 height 19
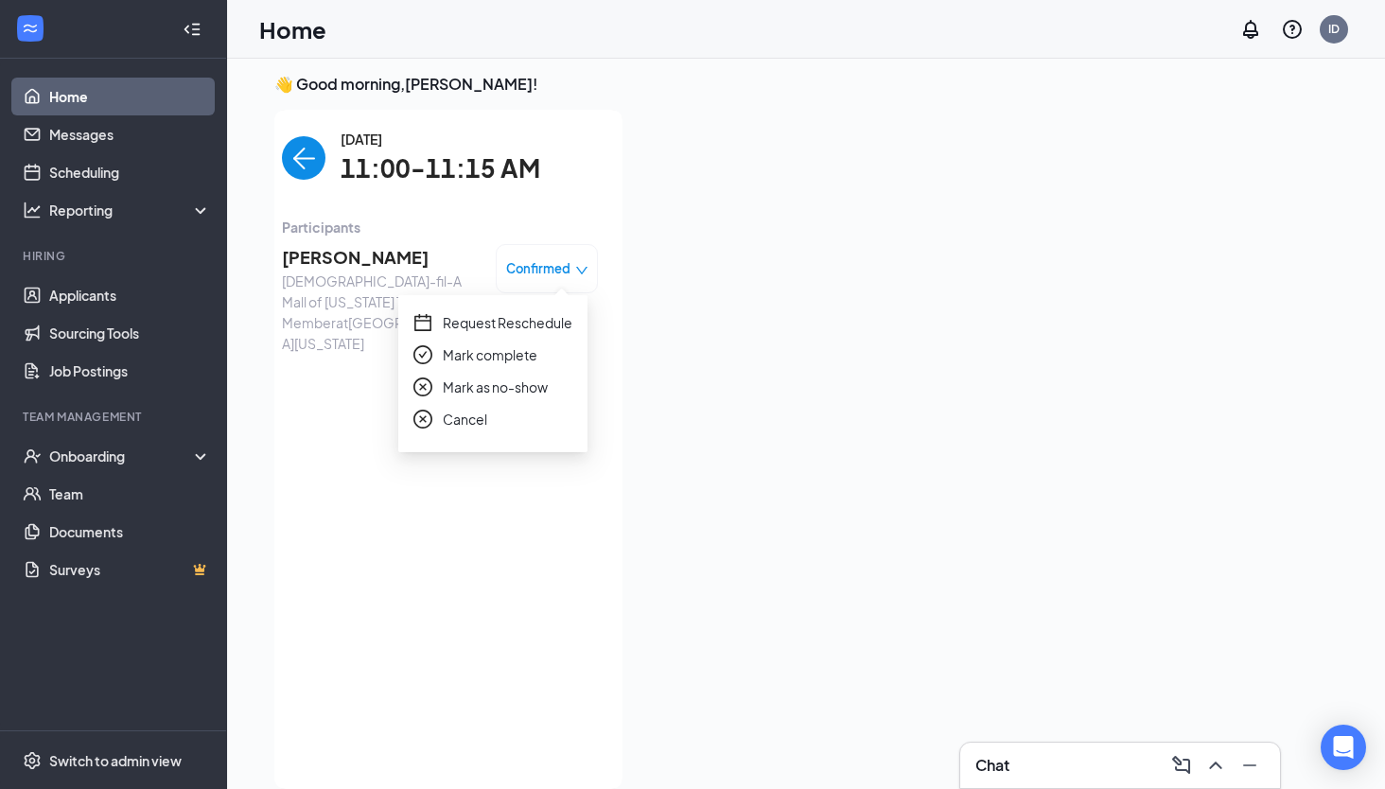
click at [528, 387] on span "Mark as no-show" at bounding box center [495, 386] width 105 height 21
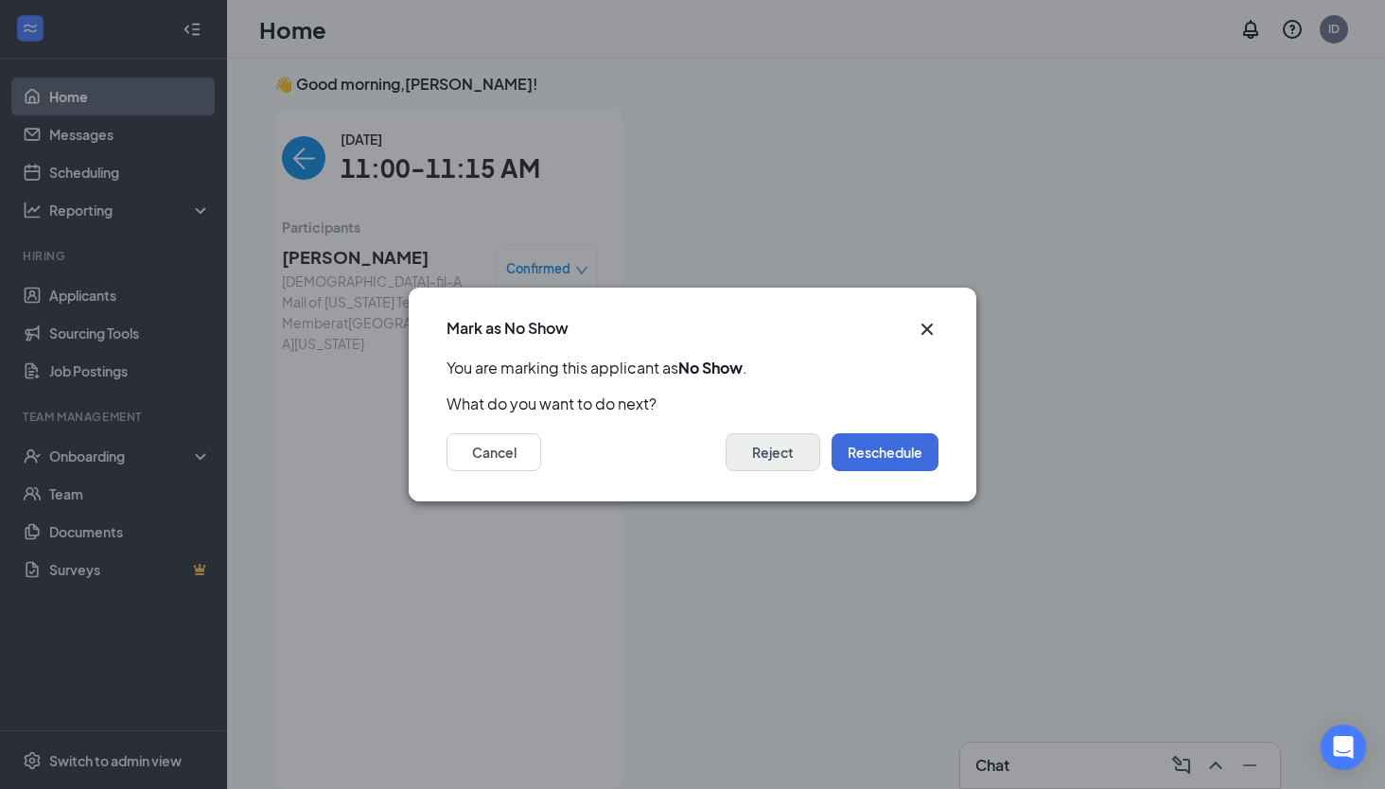
click at [750, 451] on button "Reject" at bounding box center [773, 452] width 95 height 38
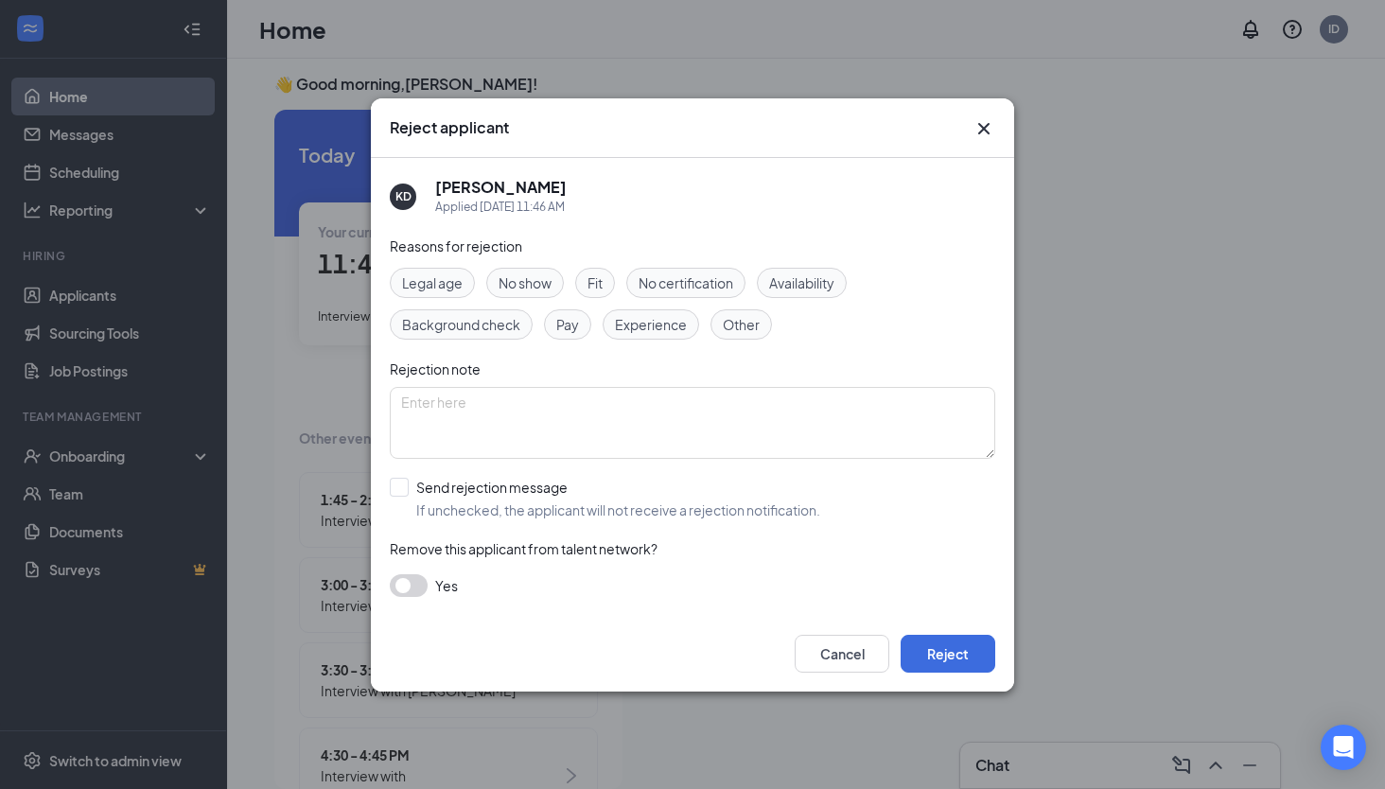
click at [531, 284] on span "No show" at bounding box center [525, 282] width 53 height 21
click at [516, 488] on div "Send rejection message" at bounding box center [618, 487] width 404 height 19
click at [516, 488] on input "Send rejection message If unchecked, the applicant will not receive a rejection…" at bounding box center [605, 499] width 430 height 42
checkbox input "true"
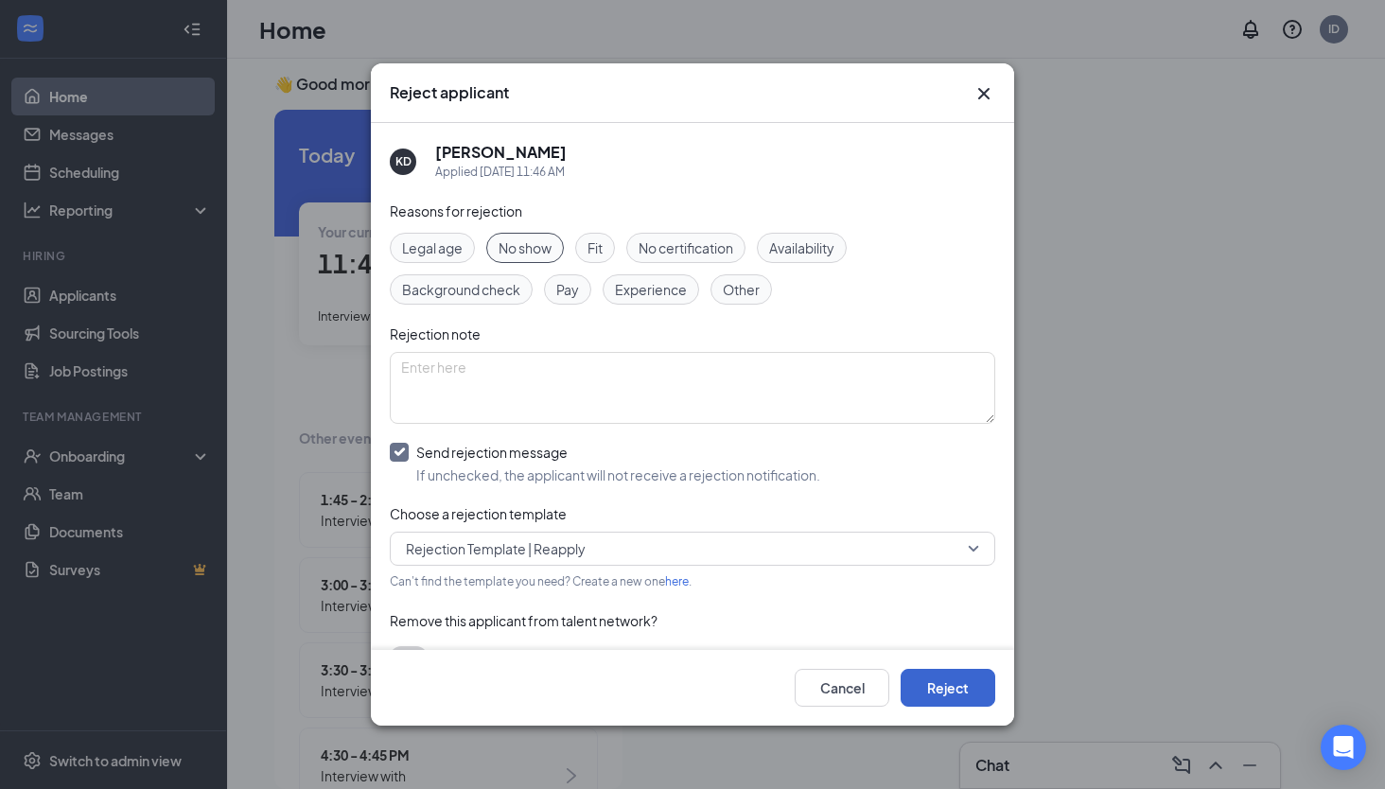
click at [954, 683] on button "Reject" at bounding box center [948, 688] width 95 height 38
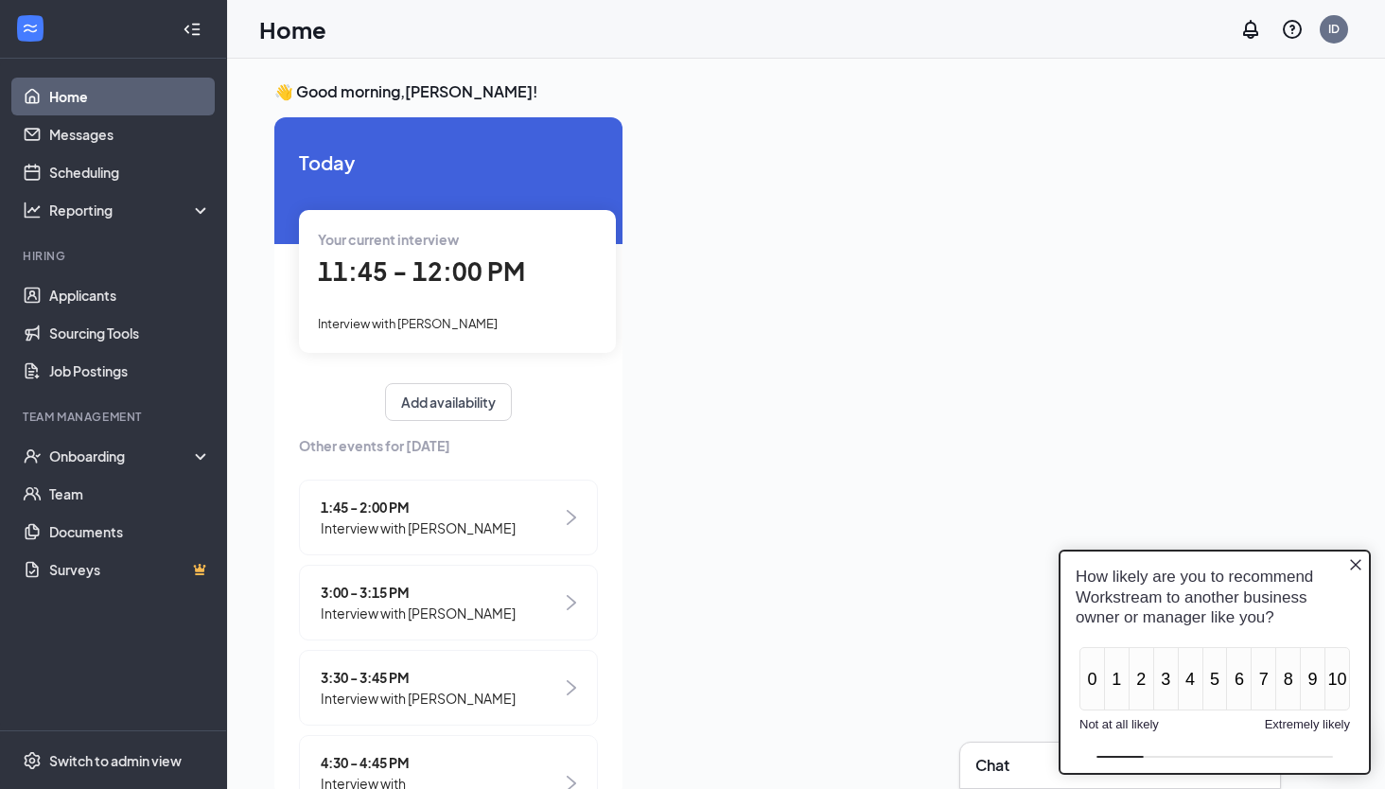
scroll to position [0, 0]
click at [1357, 561] on icon "Close button" at bounding box center [1355, 564] width 15 height 15
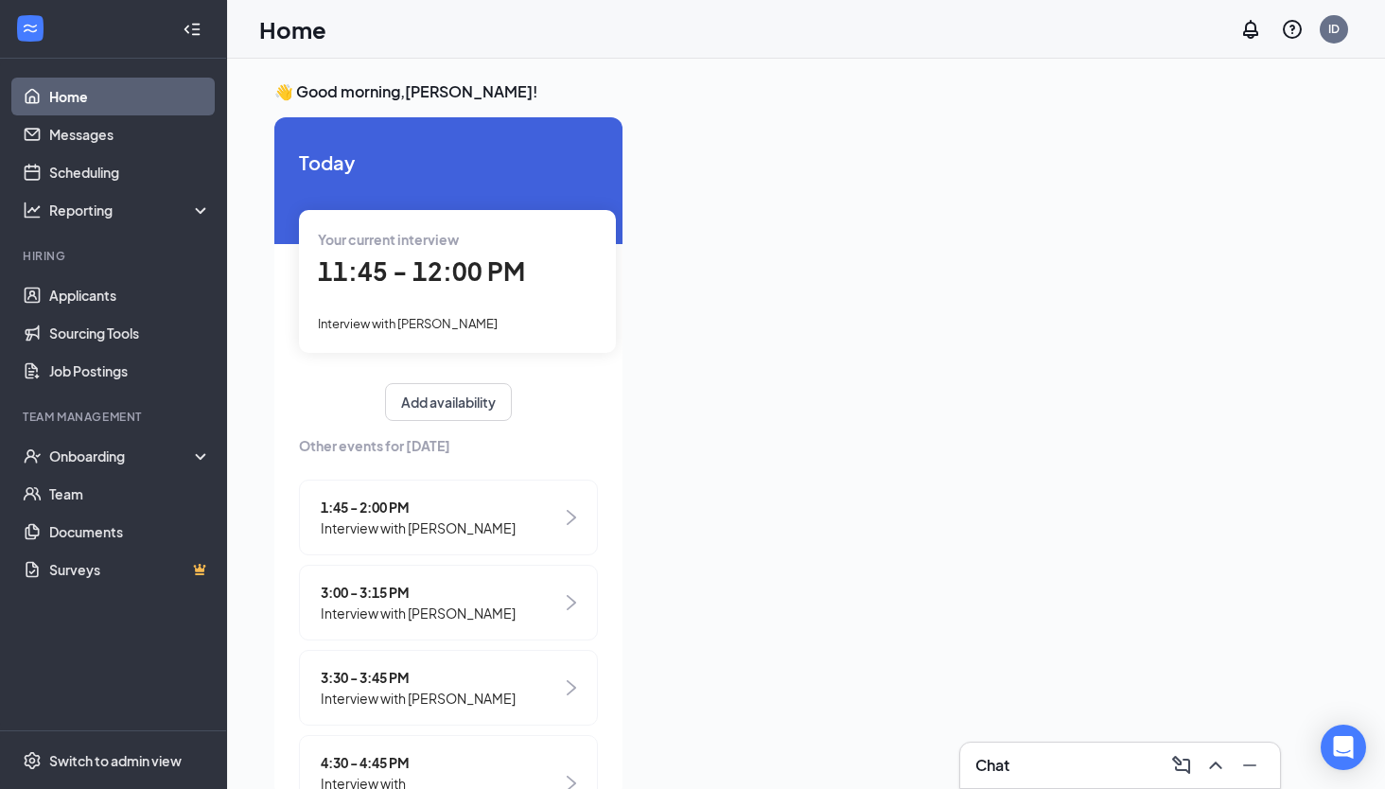
click at [411, 264] on span "11:45 - 12:00 PM" at bounding box center [421, 270] width 207 height 31
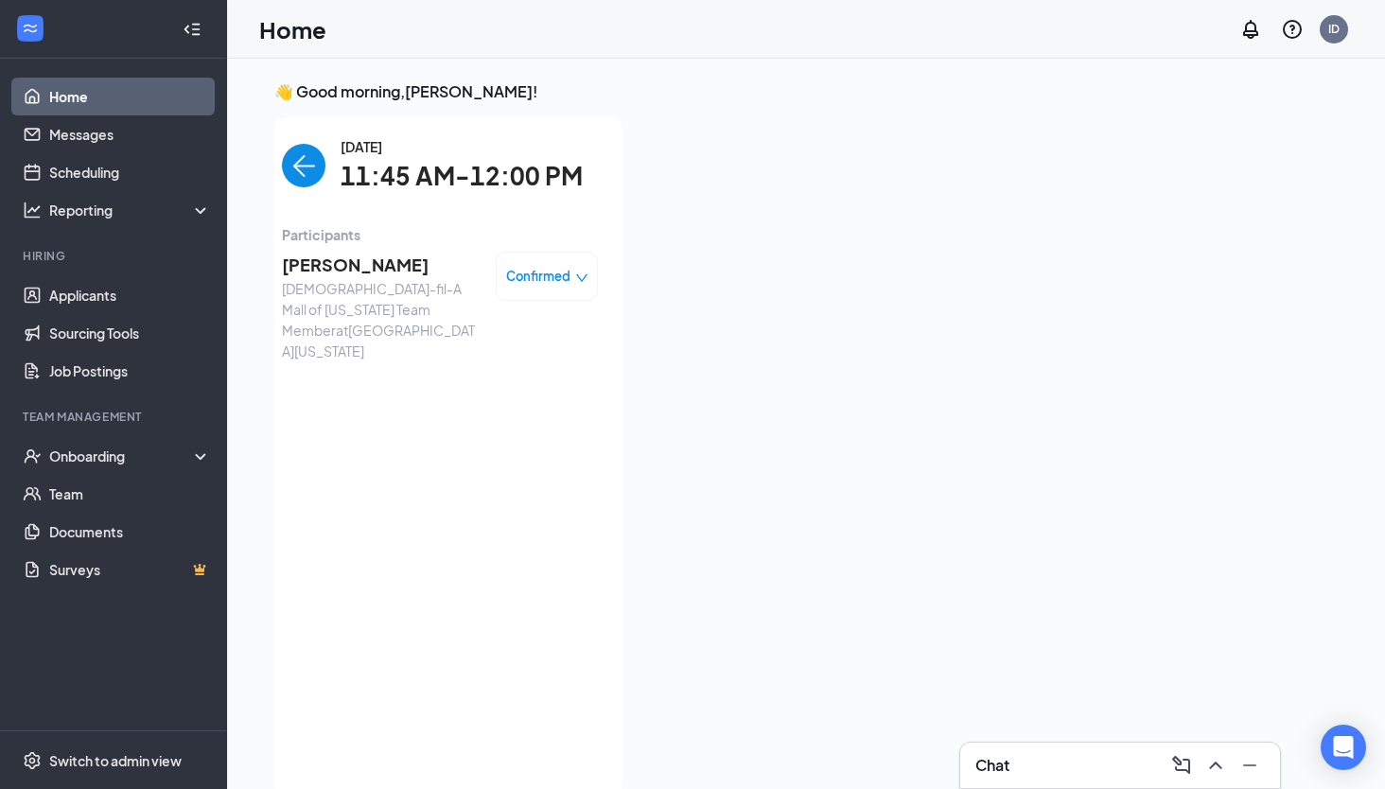
scroll to position [8, 0]
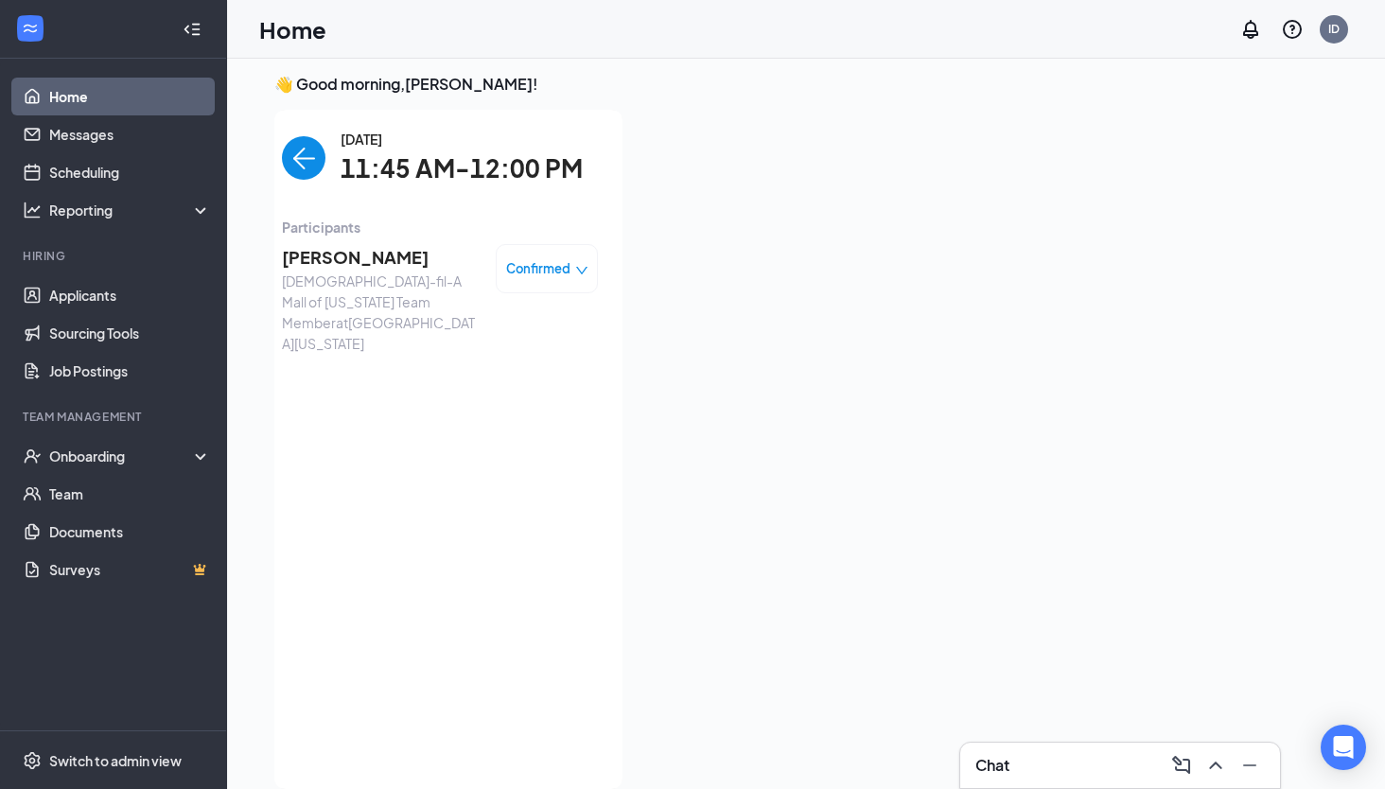
click at [316, 174] on img "back-button" at bounding box center [304, 158] width 44 height 44
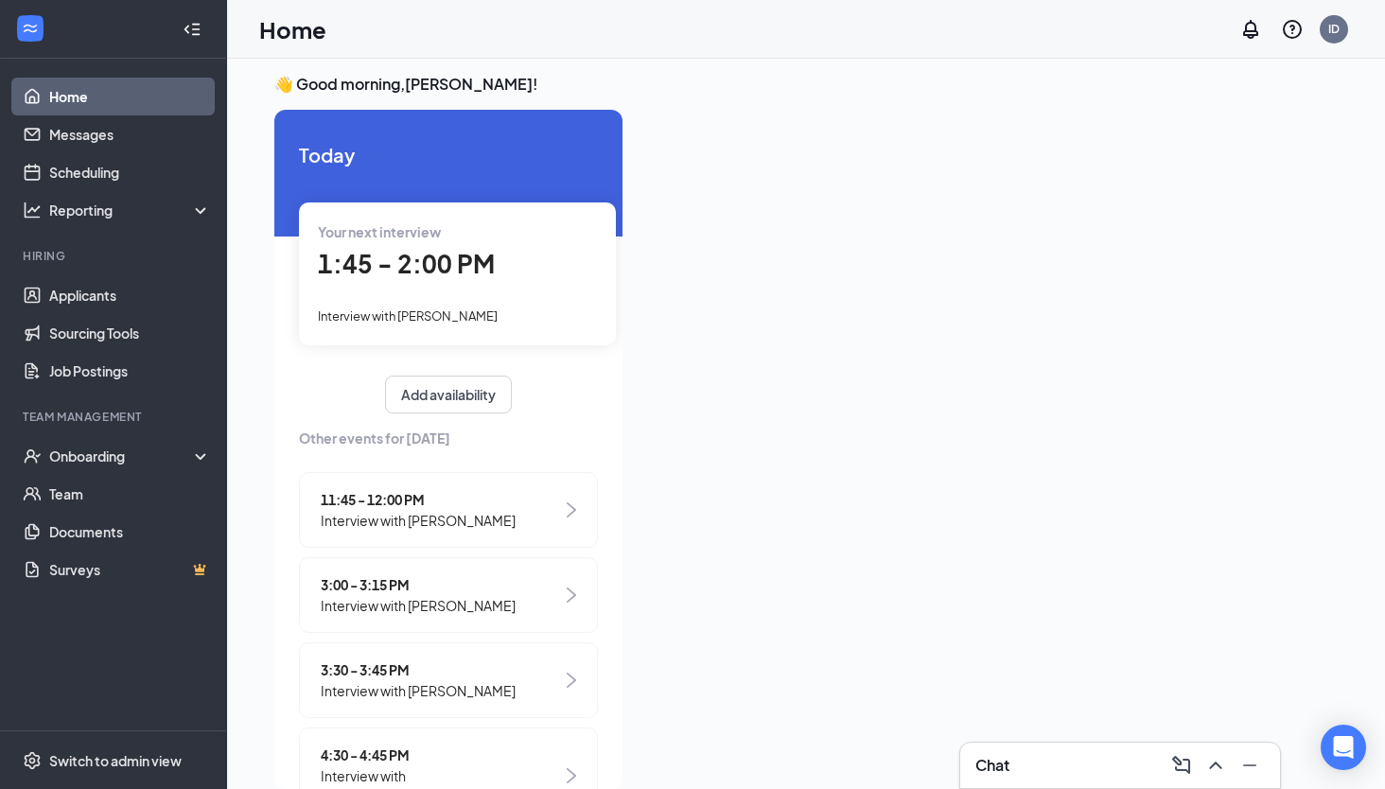
click at [175, 96] on link "Home" at bounding box center [130, 97] width 162 height 38
click at [175, 293] on link "Applicants" at bounding box center [130, 295] width 162 height 38
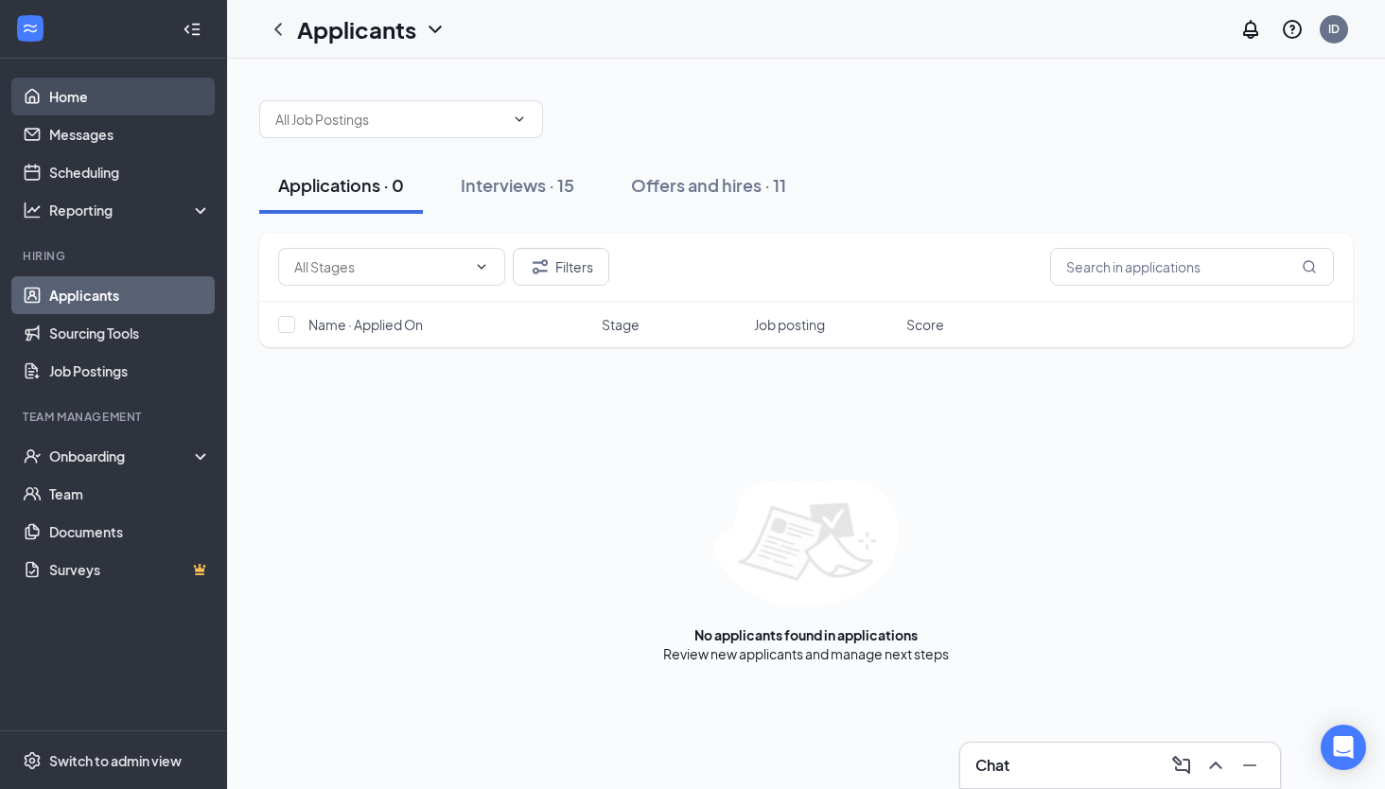
click at [124, 96] on link "Home" at bounding box center [130, 97] width 162 height 38
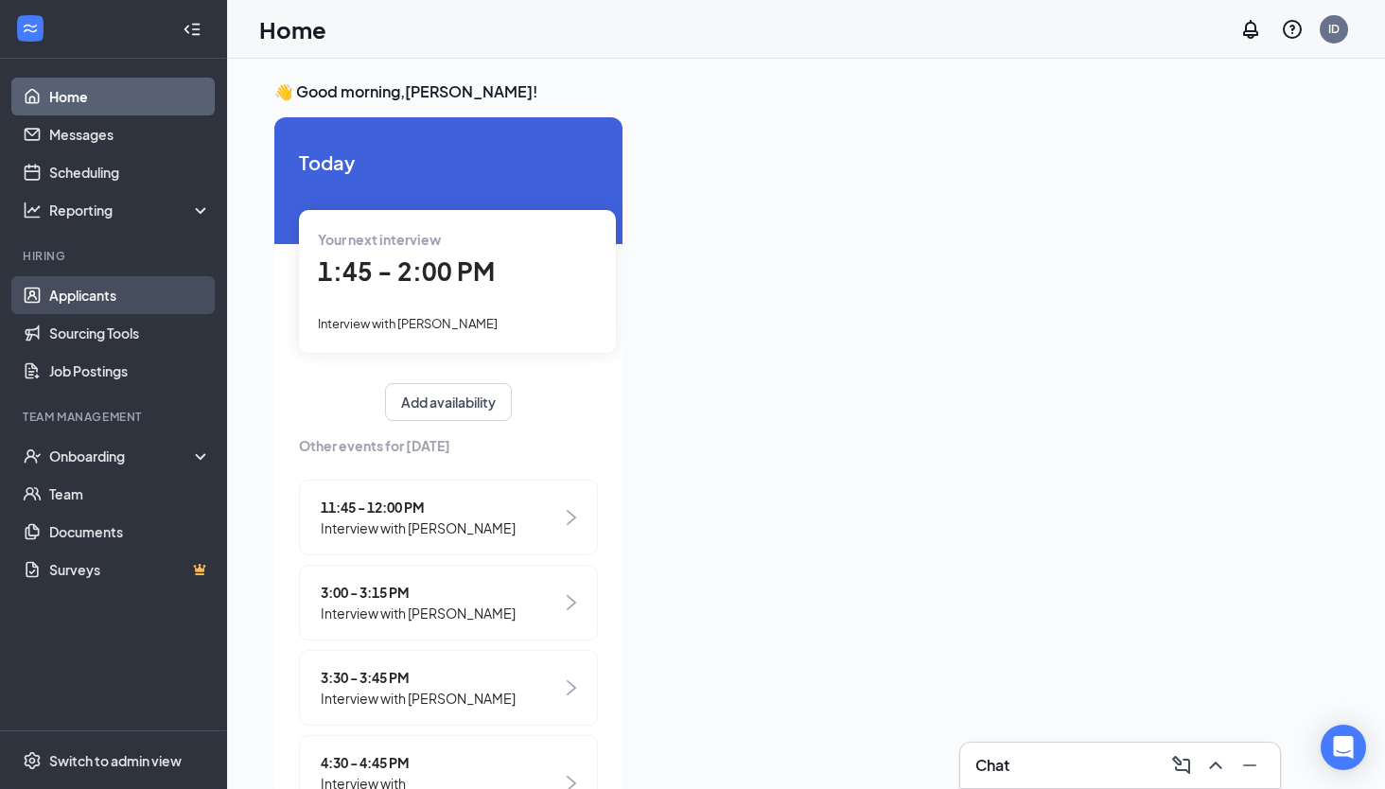
click at [121, 302] on link "Applicants" at bounding box center [130, 295] width 162 height 38
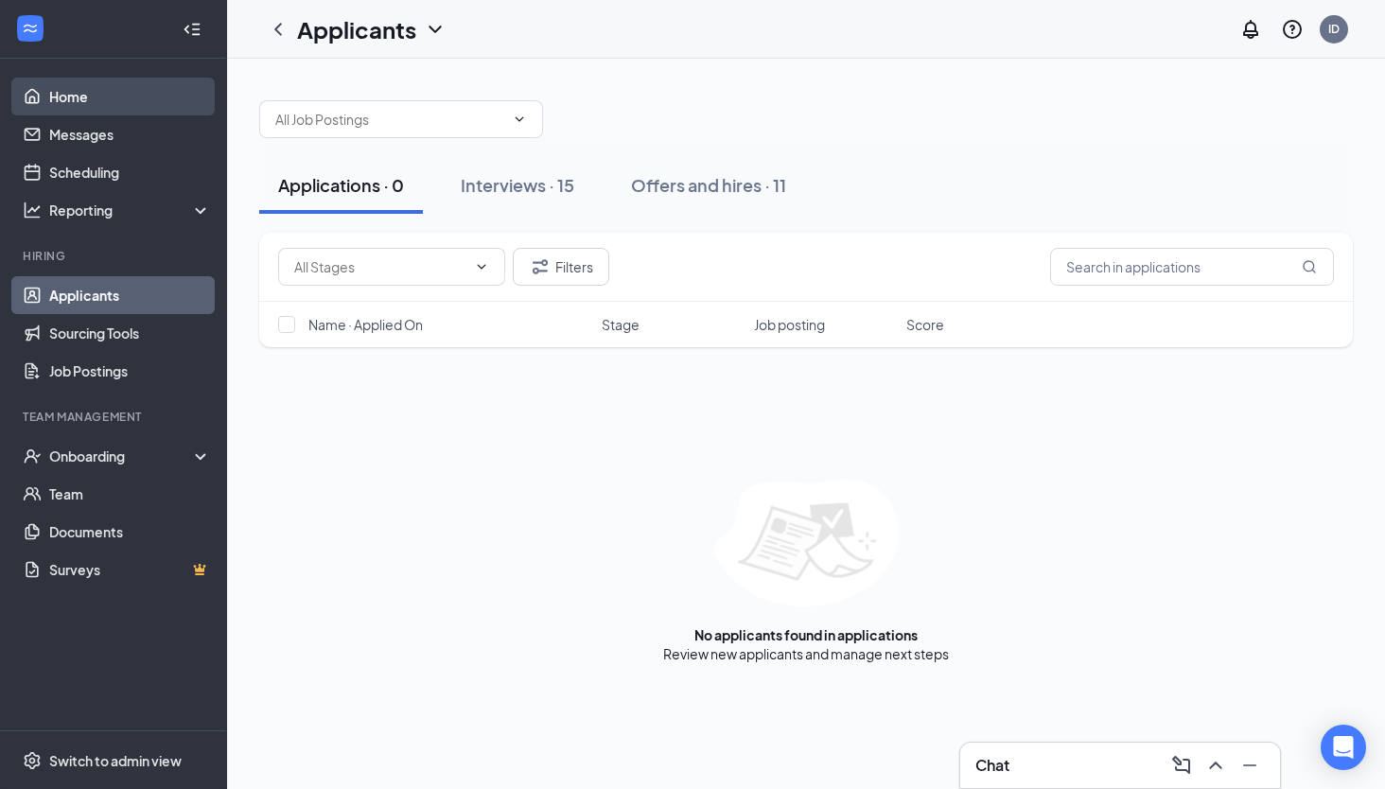
click at [131, 100] on link "Home" at bounding box center [130, 97] width 162 height 38
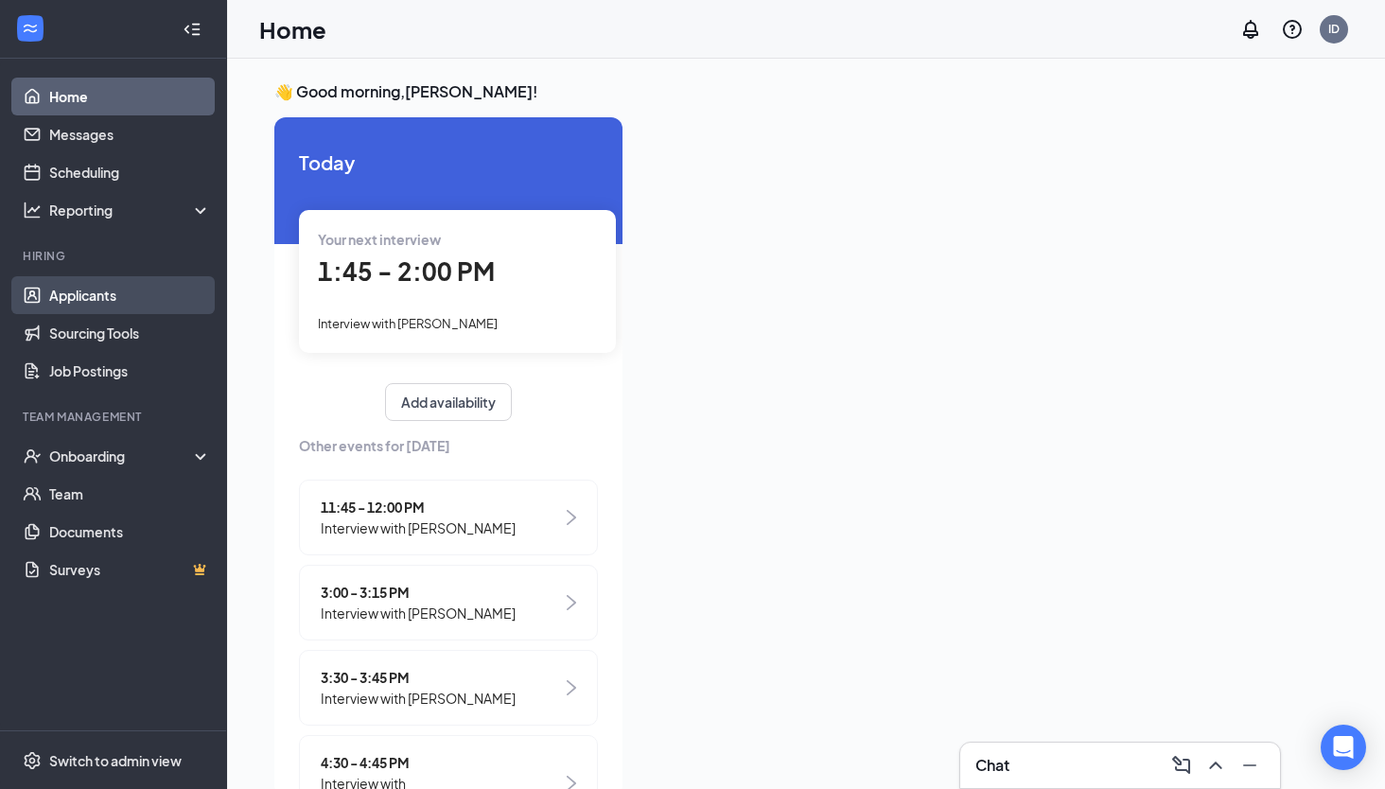
click at [124, 298] on link "Applicants" at bounding box center [130, 295] width 162 height 38
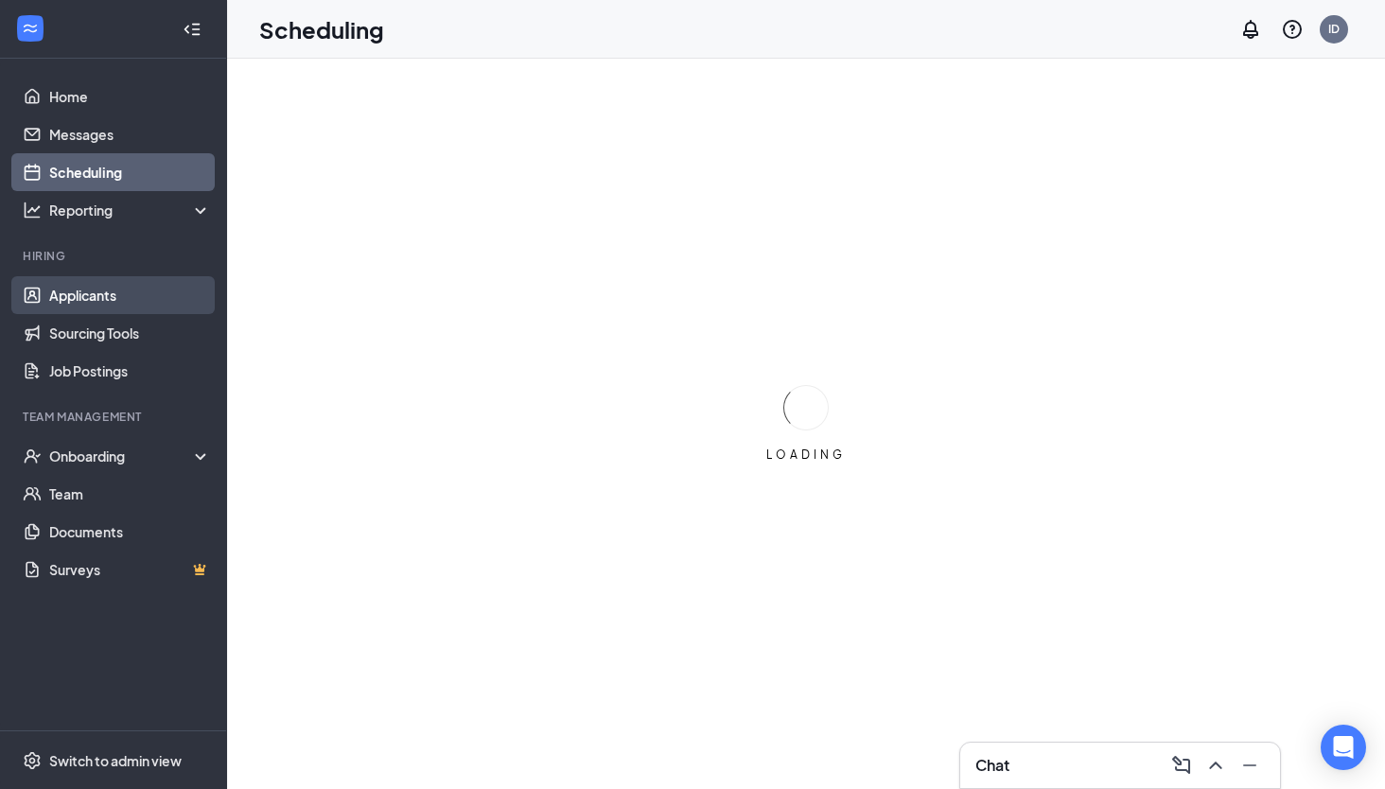
click at [136, 290] on link "Applicants" at bounding box center [130, 295] width 162 height 38
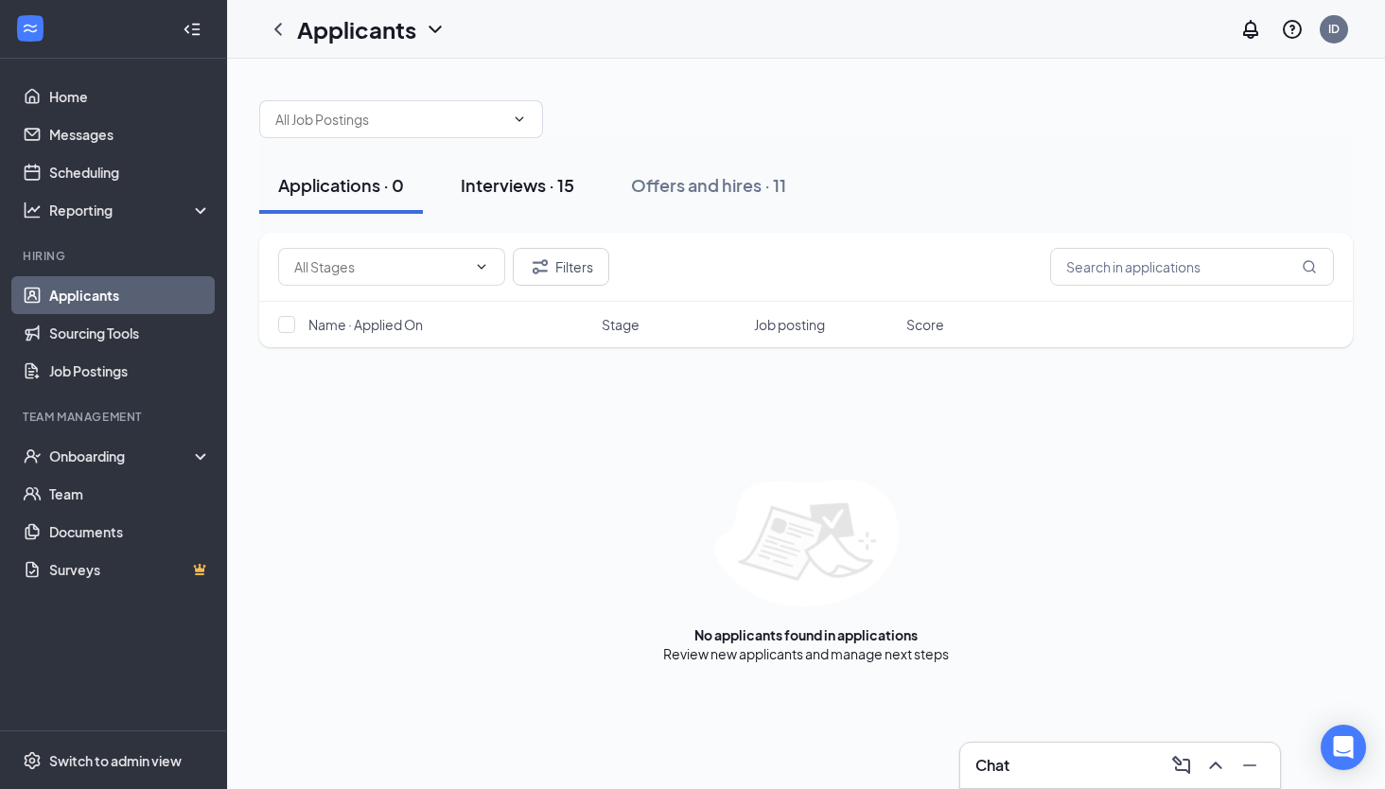
click at [518, 170] on button "Interviews · 15" at bounding box center [517, 185] width 151 height 57
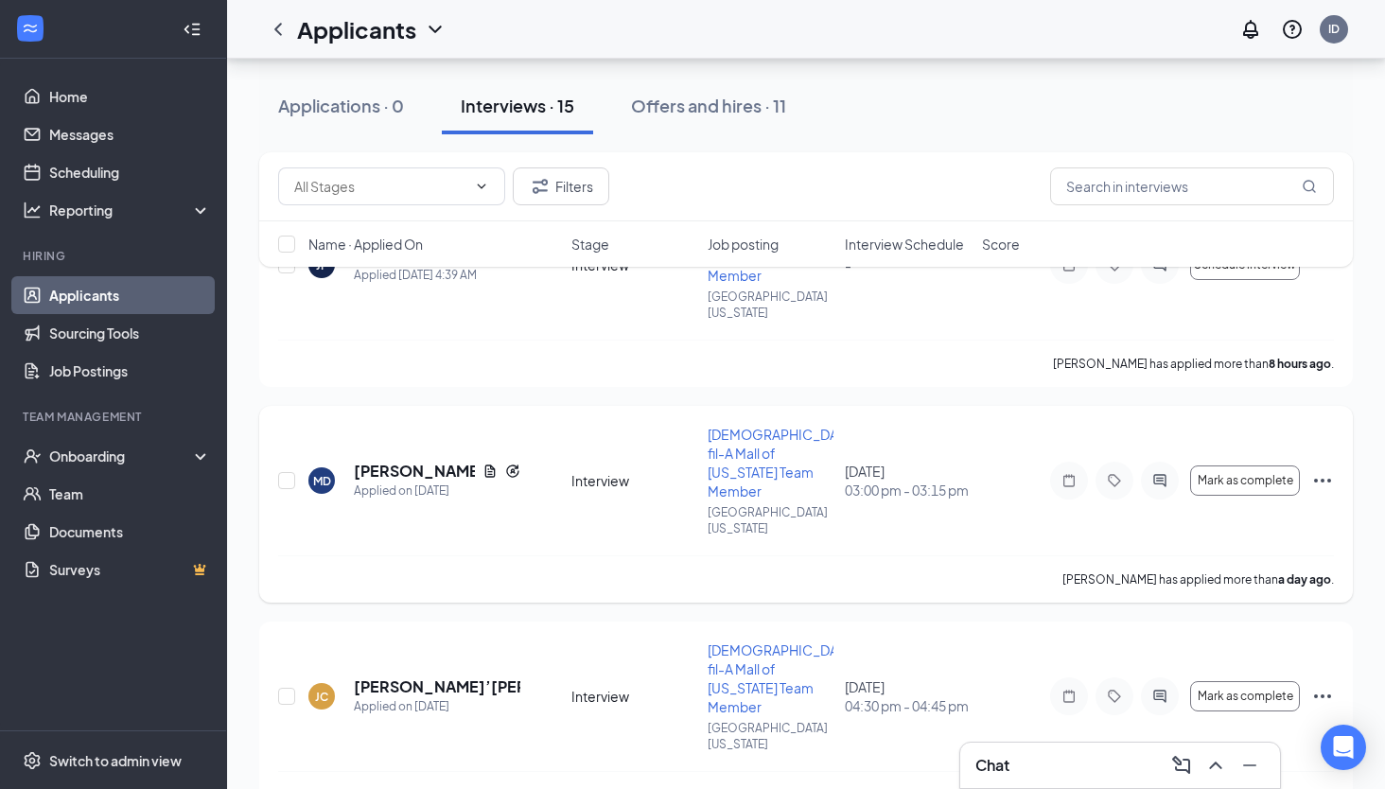
scroll to position [217, 0]
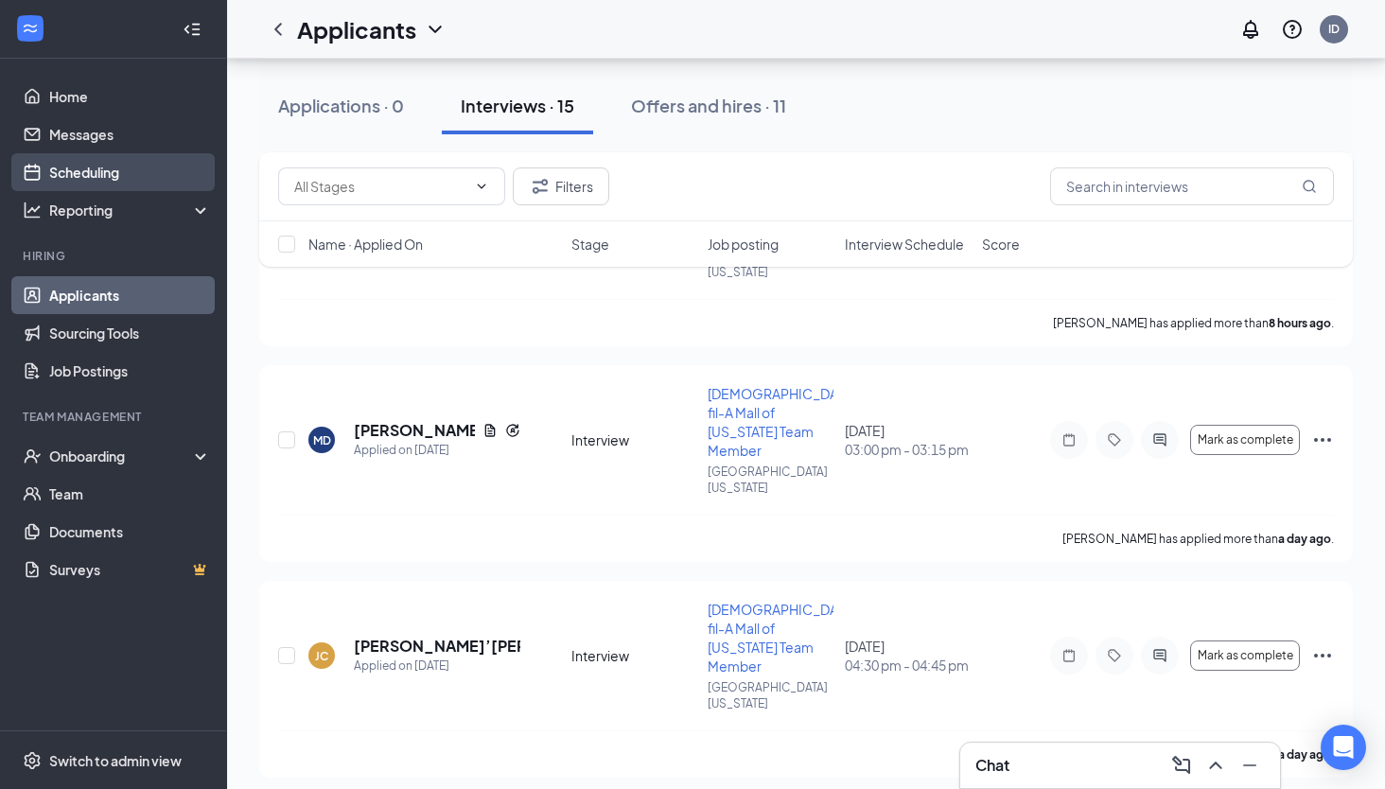
click at [123, 164] on link "Scheduling" at bounding box center [130, 172] width 162 height 38
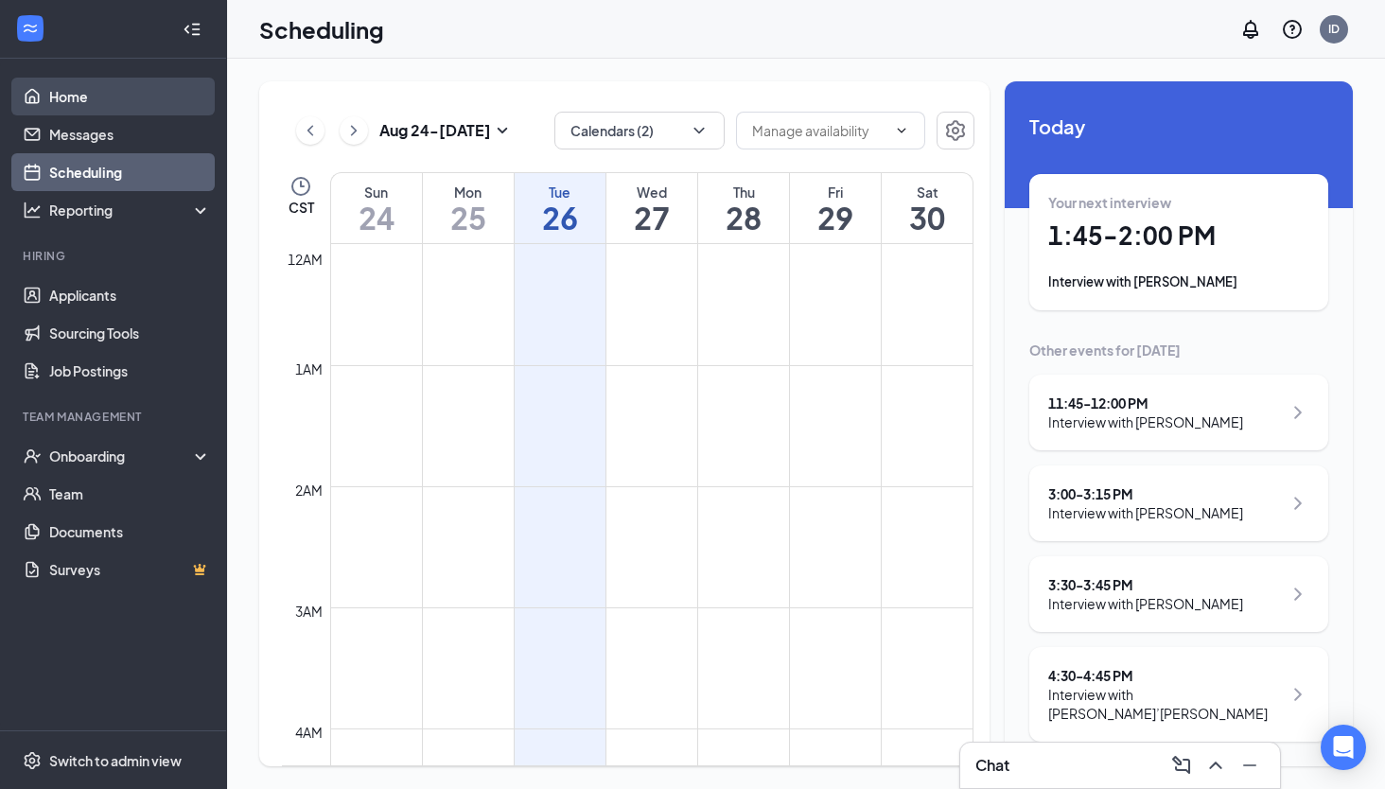
click at [117, 98] on link "Home" at bounding box center [130, 97] width 162 height 38
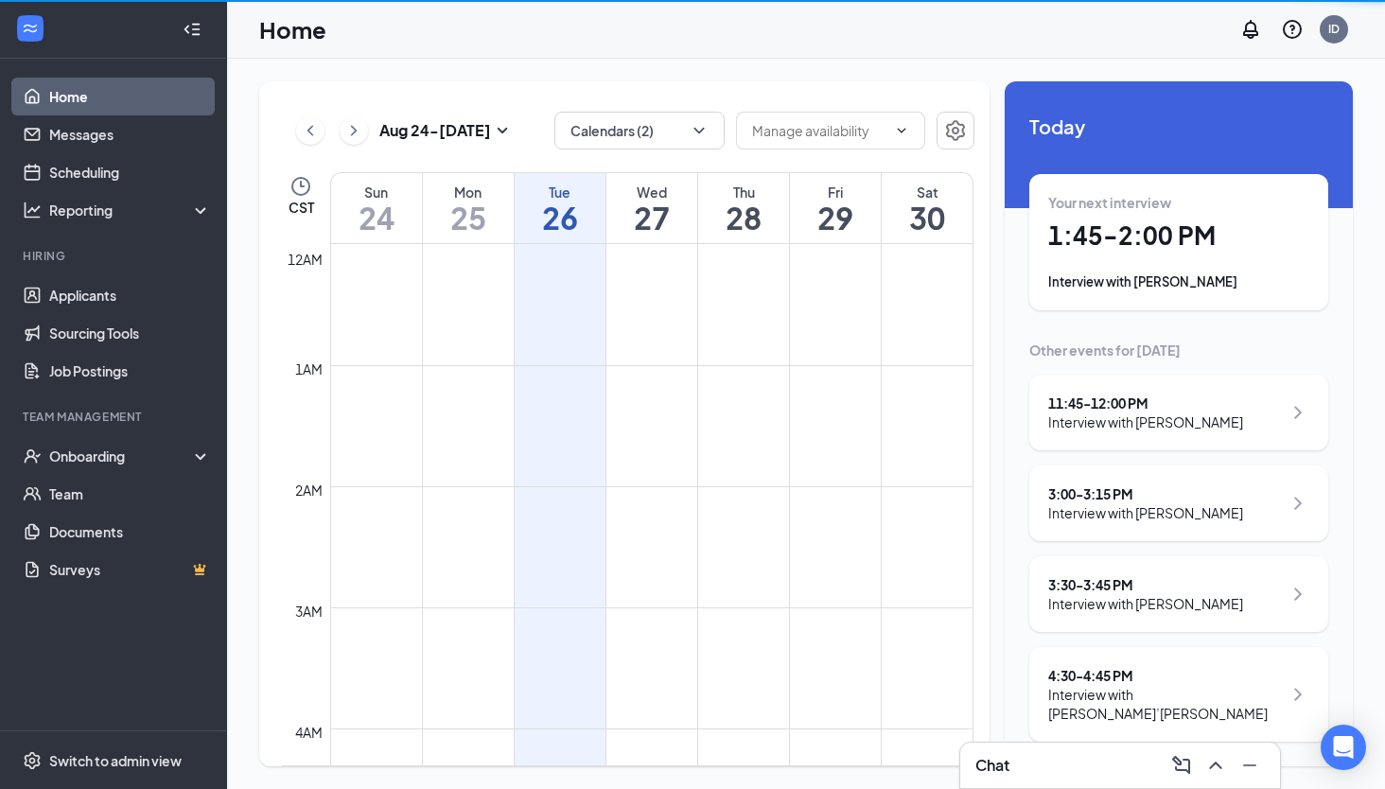
click at [117, 98] on link "Home" at bounding box center [130, 97] width 162 height 38
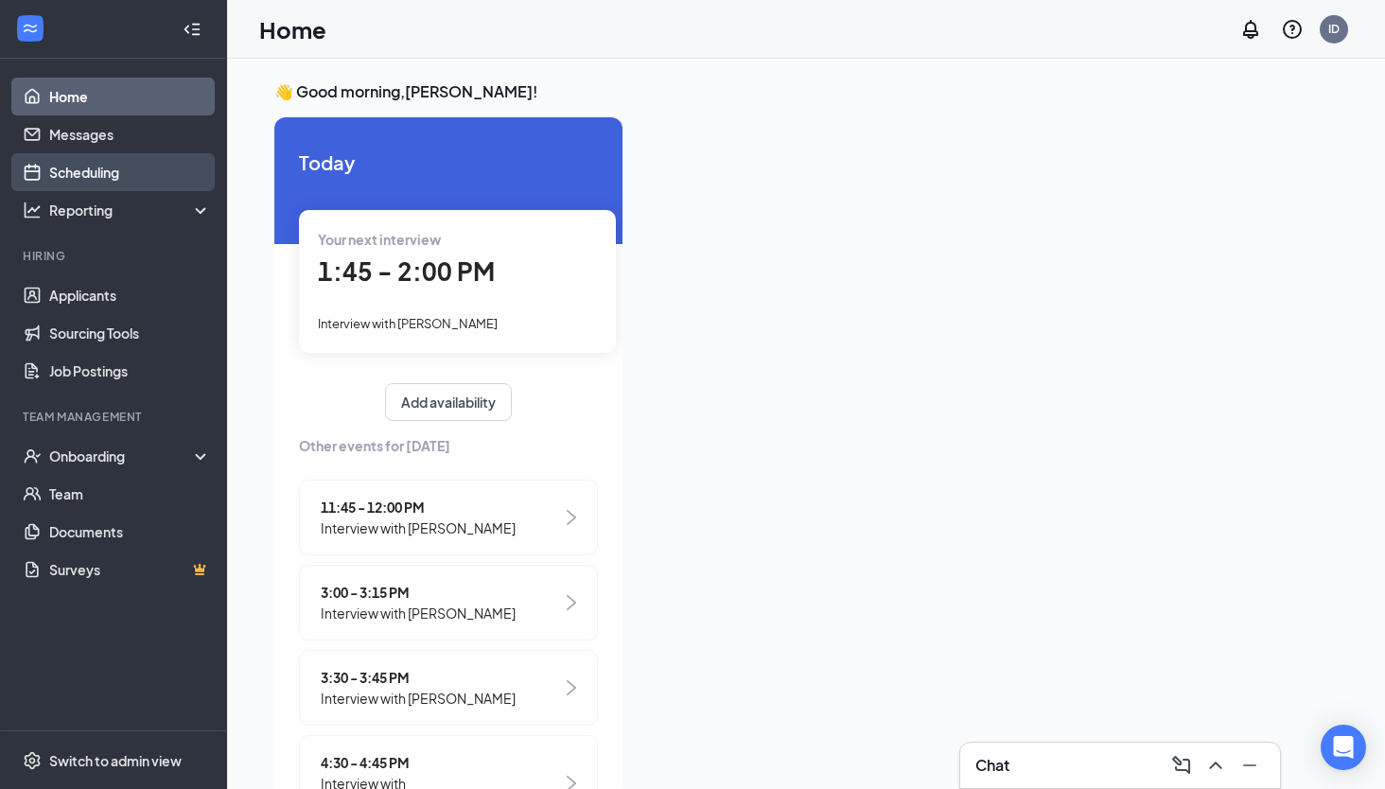
click at [133, 172] on link "Scheduling" at bounding box center [130, 172] width 162 height 38
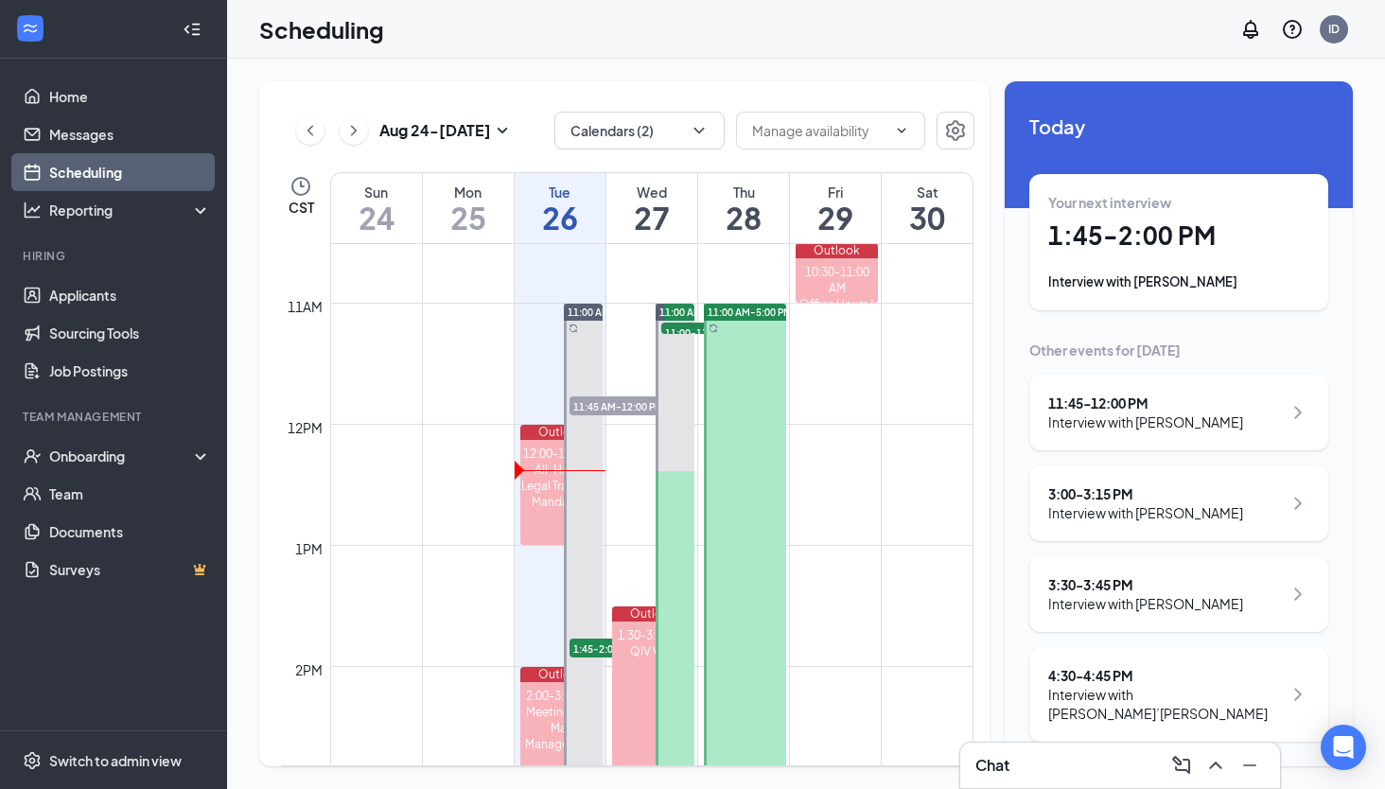
scroll to position [1511, 0]
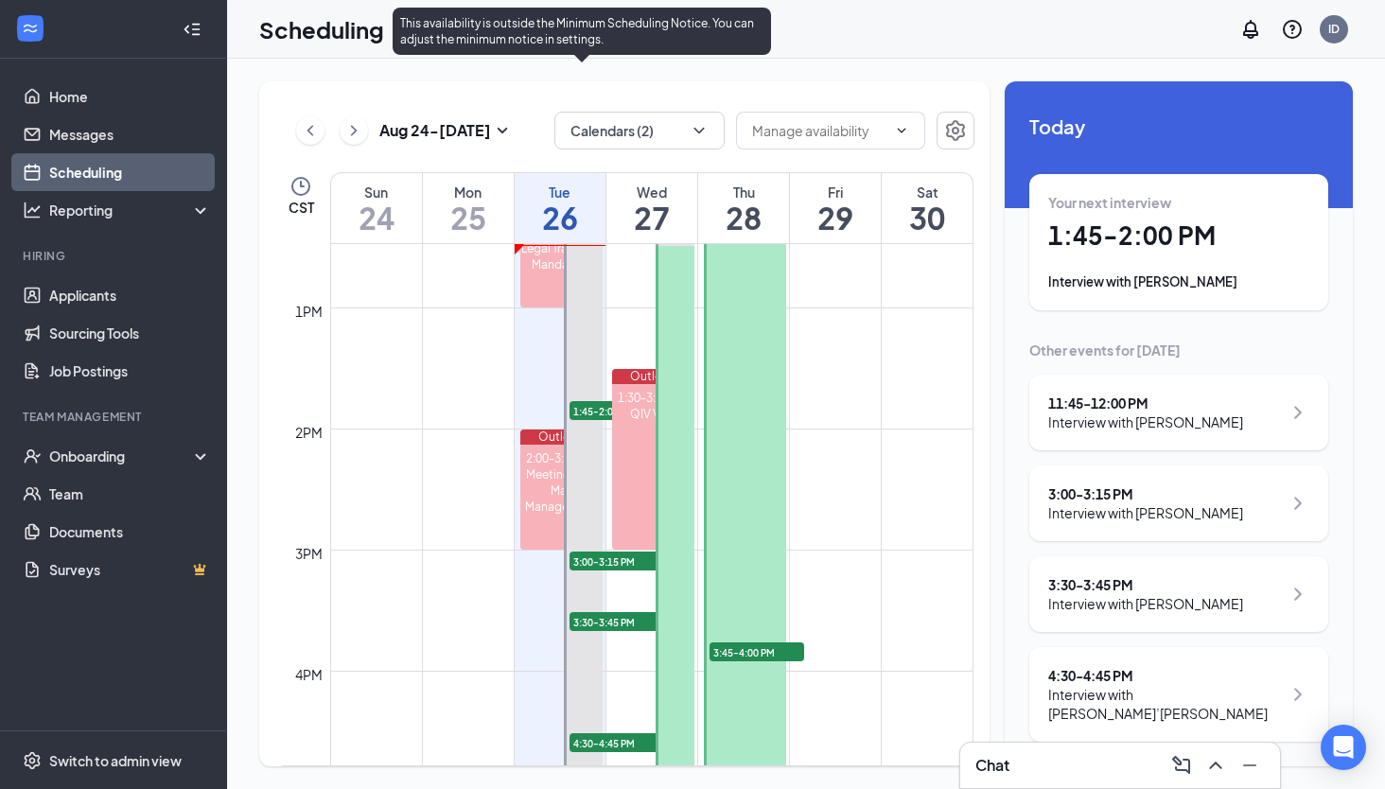
click at [597, 411] on span "1:45-2:00 PM" at bounding box center [616, 410] width 95 height 19
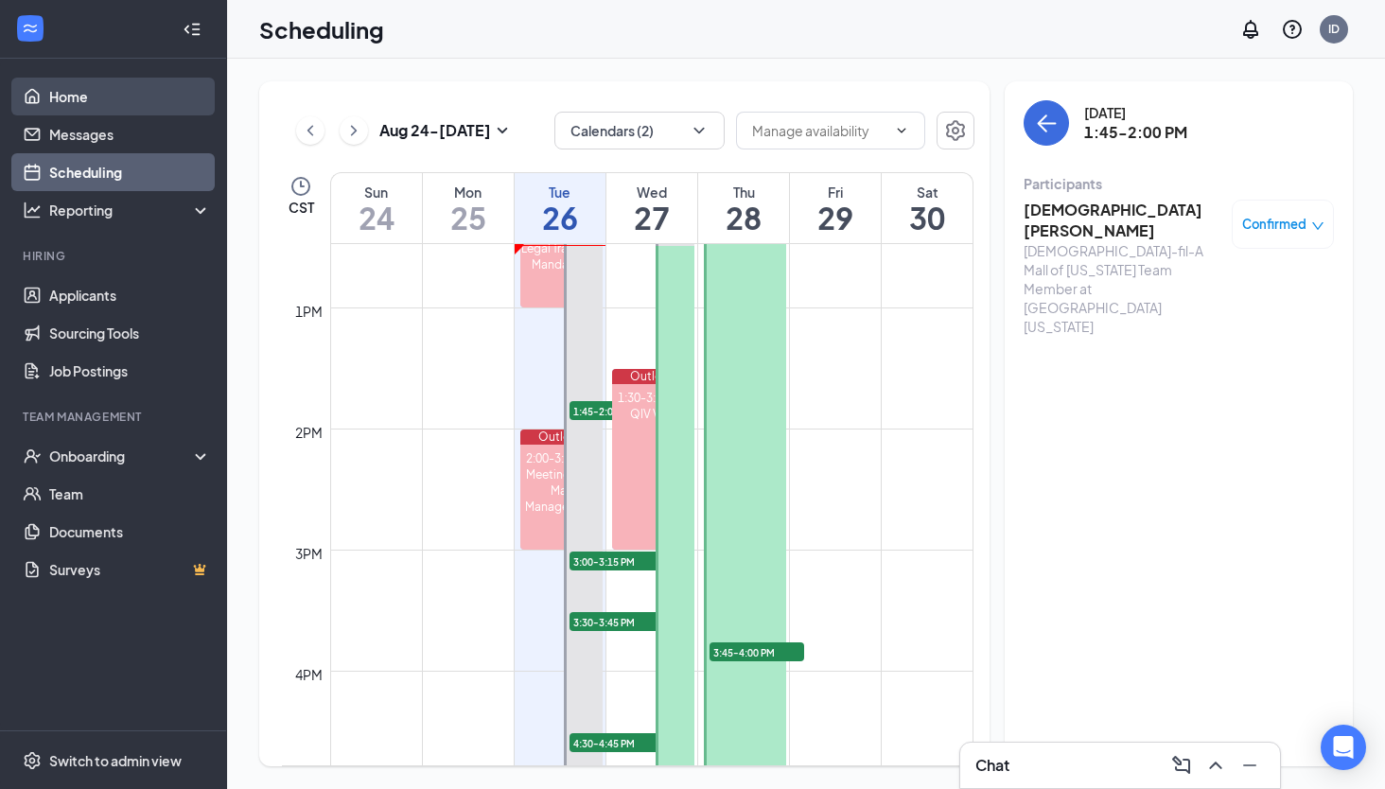
click at [111, 105] on link "Home" at bounding box center [130, 97] width 162 height 38
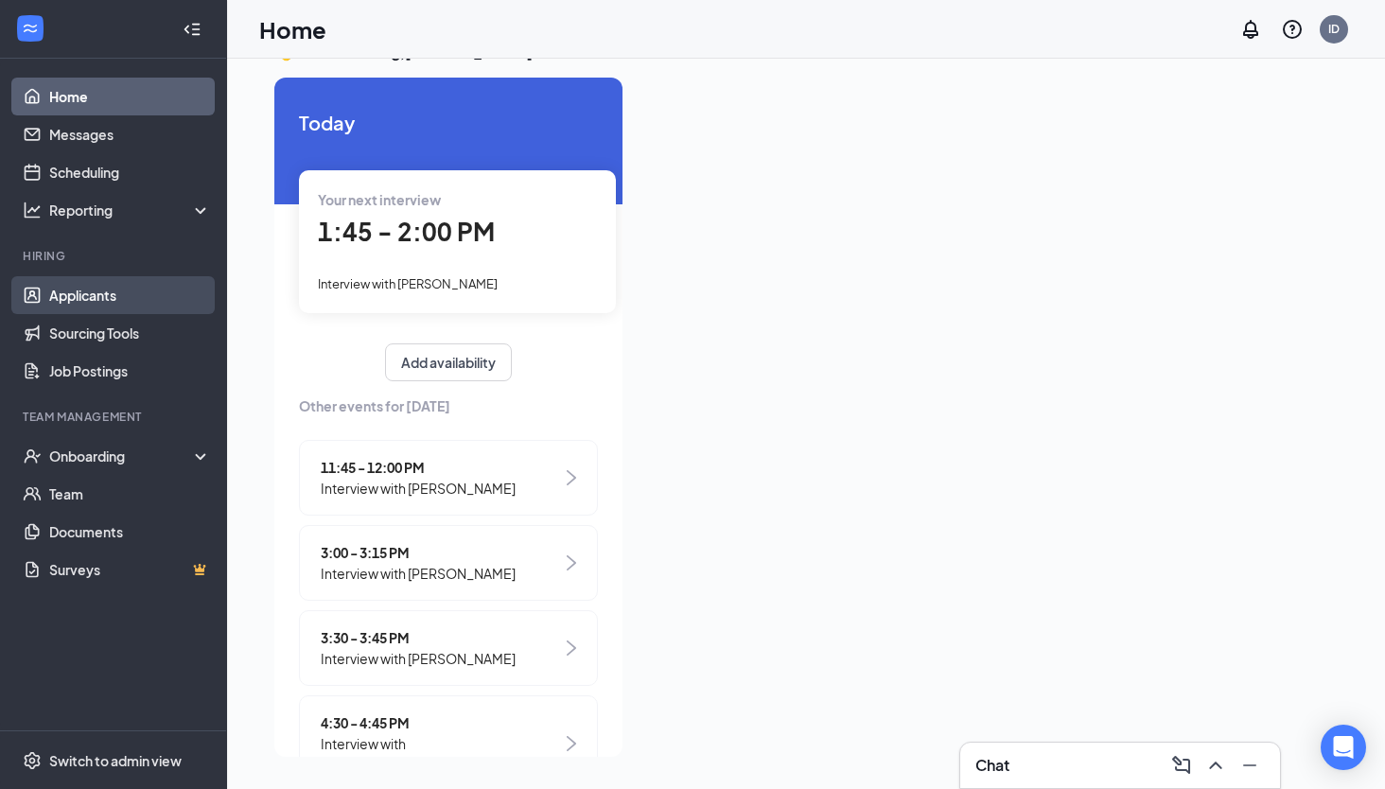
click at [121, 296] on link "Applicants" at bounding box center [130, 295] width 162 height 38
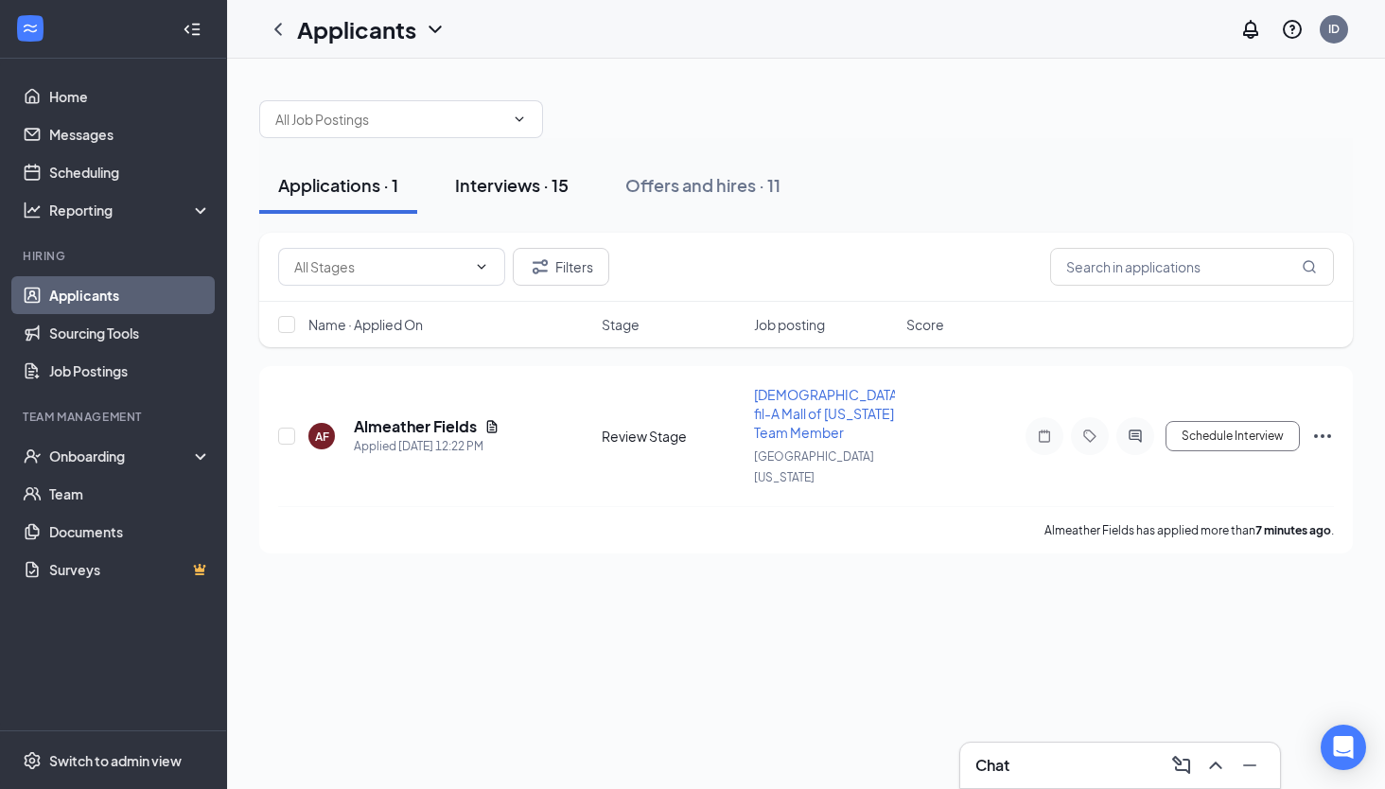
click at [529, 192] on div "Interviews · 15" at bounding box center [512, 185] width 114 height 24
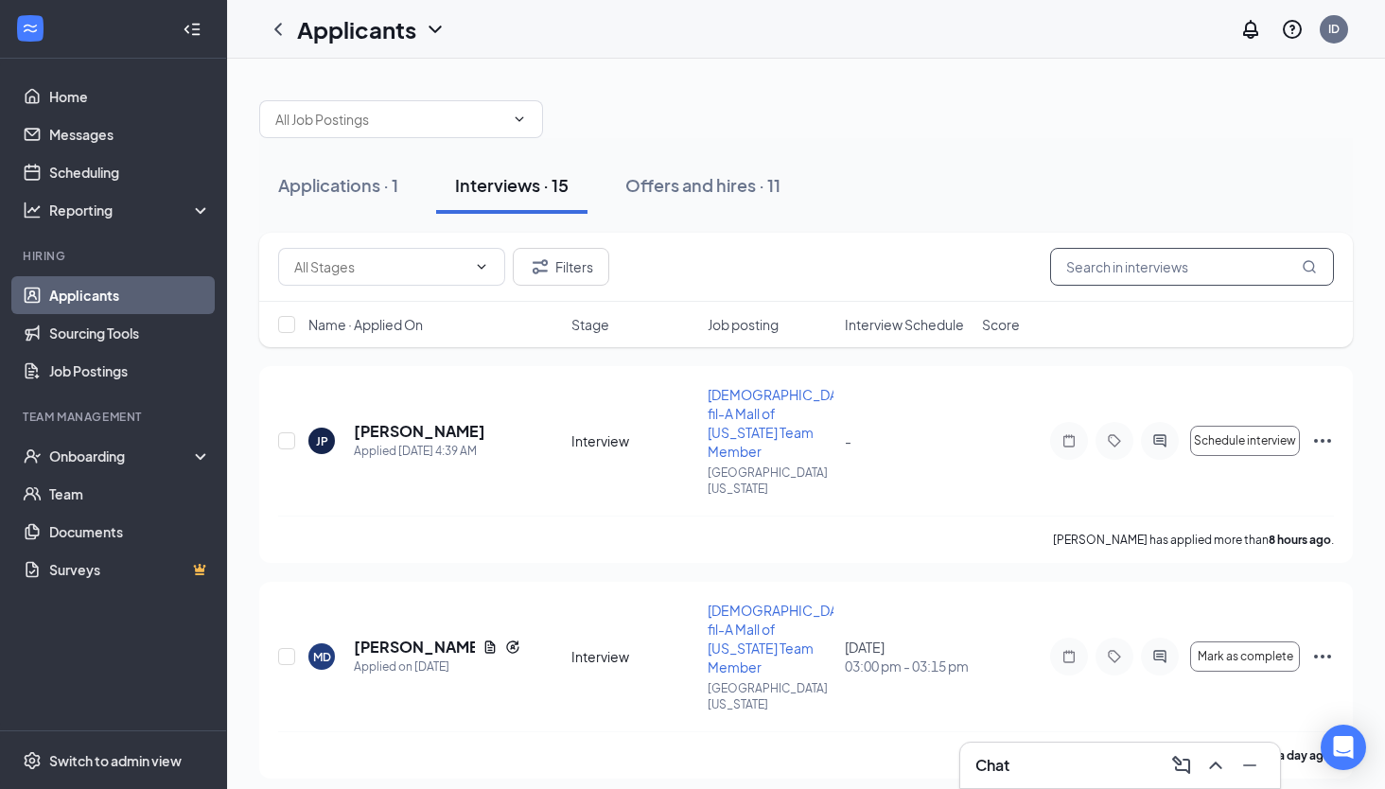
click at [1127, 261] on input "text" at bounding box center [1192, 267] width 284 height 38
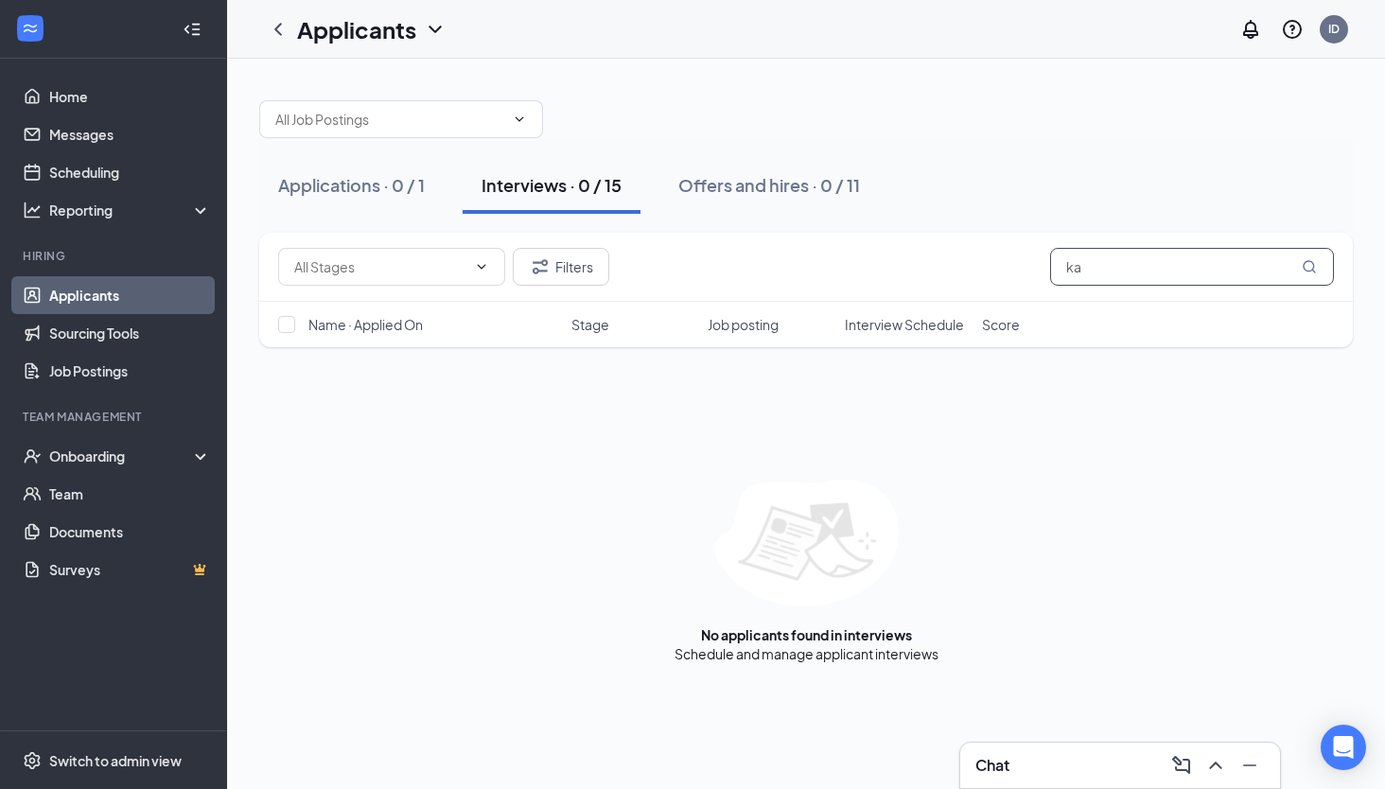
type input "k"
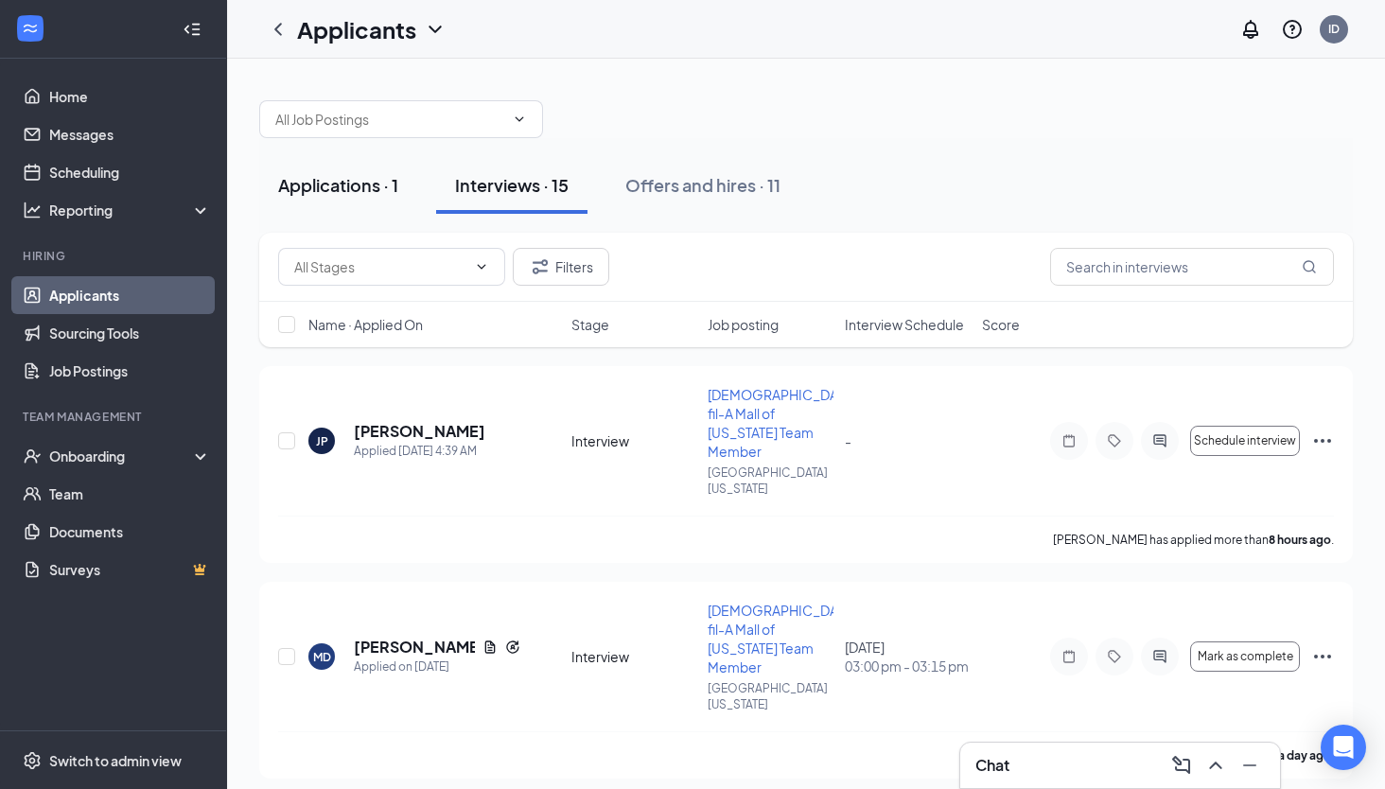
click at [357, 190] on div "Applications · 1" at bounding box center [338, 185] width 120 height 24
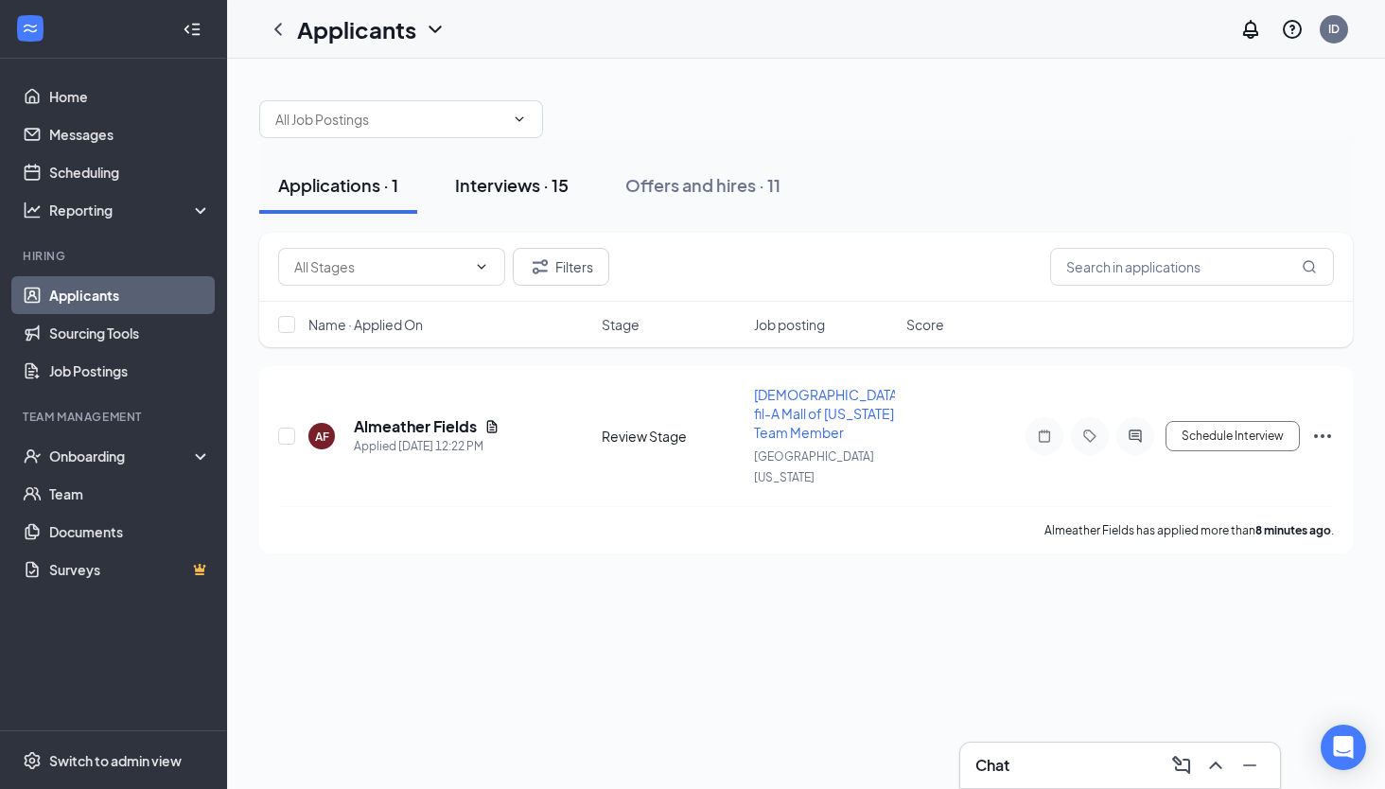
click at [530, 177] on div "Interviews · 15" at bounding box center [512, 185] width 114 height 24
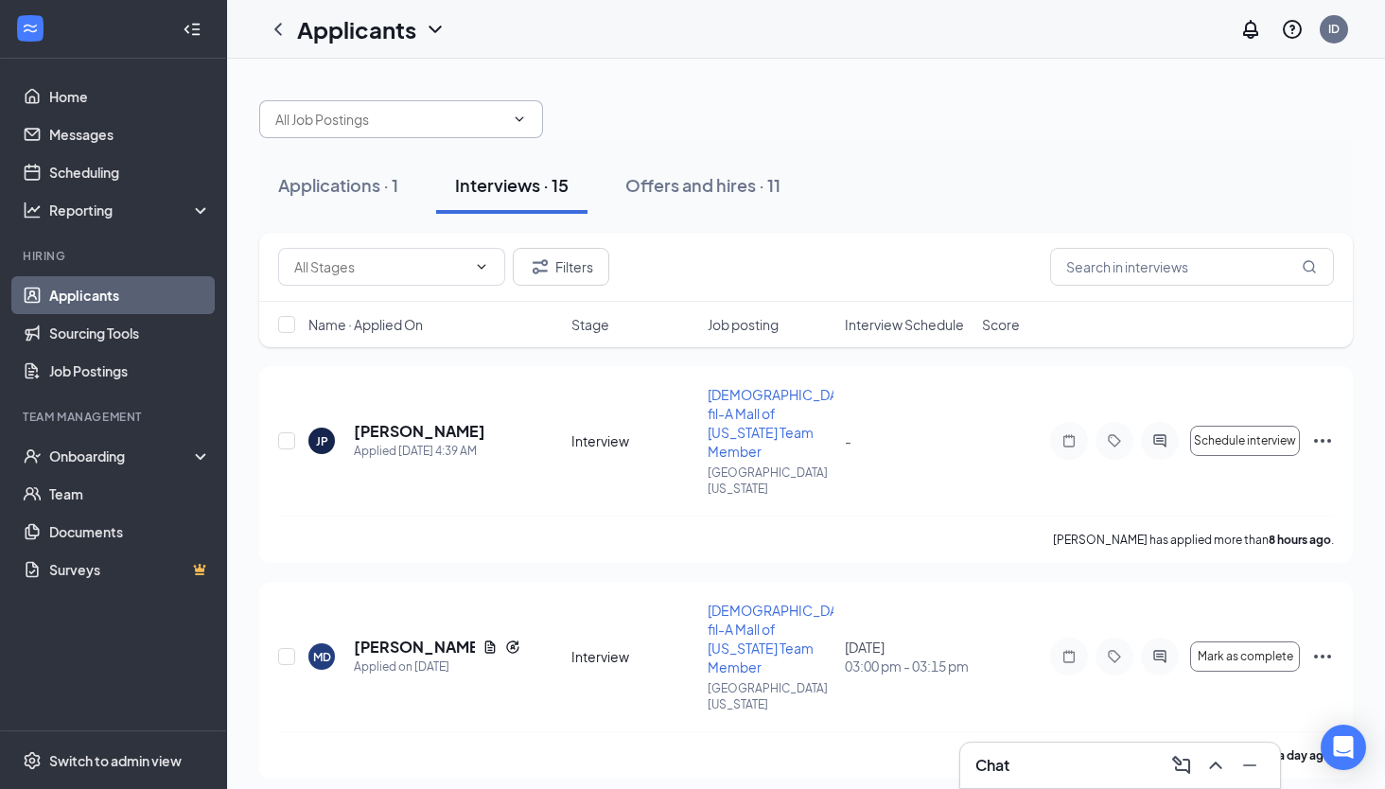
click at [376, 114] on input "text" at bounding box center [389, 119] width 229 height 21
type input "k"
